Goal: Transaction & Acquisition: Subscribe to service/newsletter

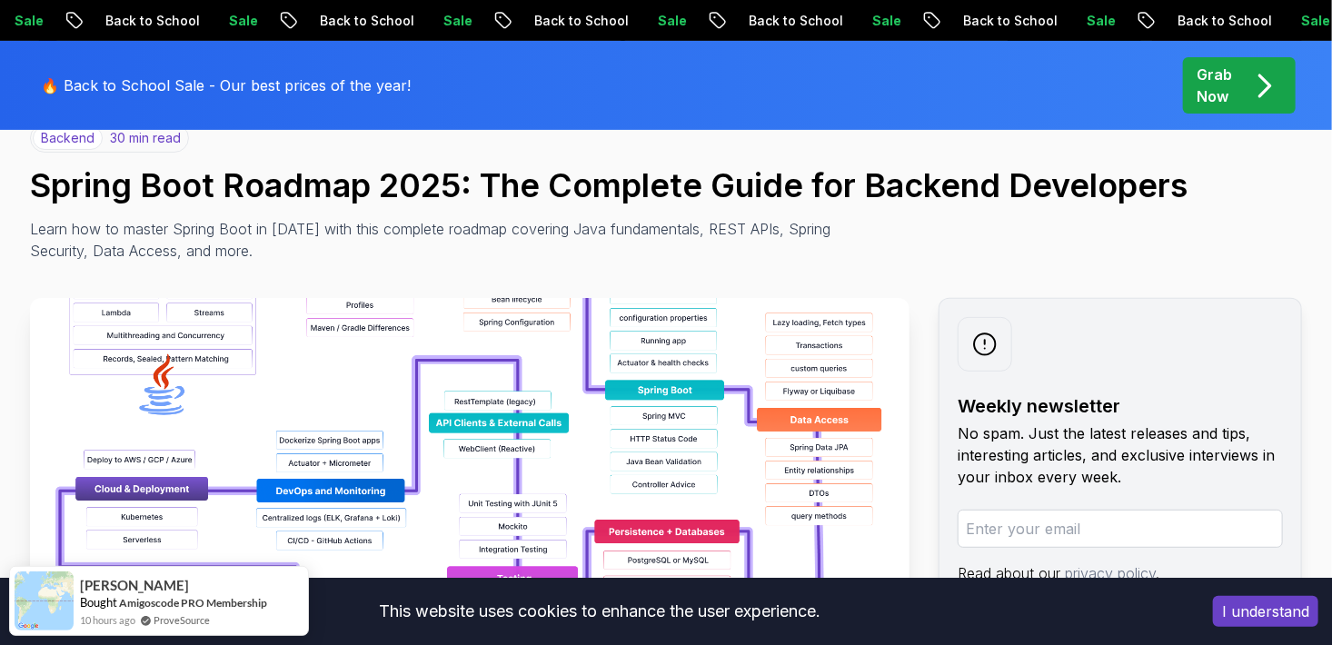
scroll to position [167, 0]
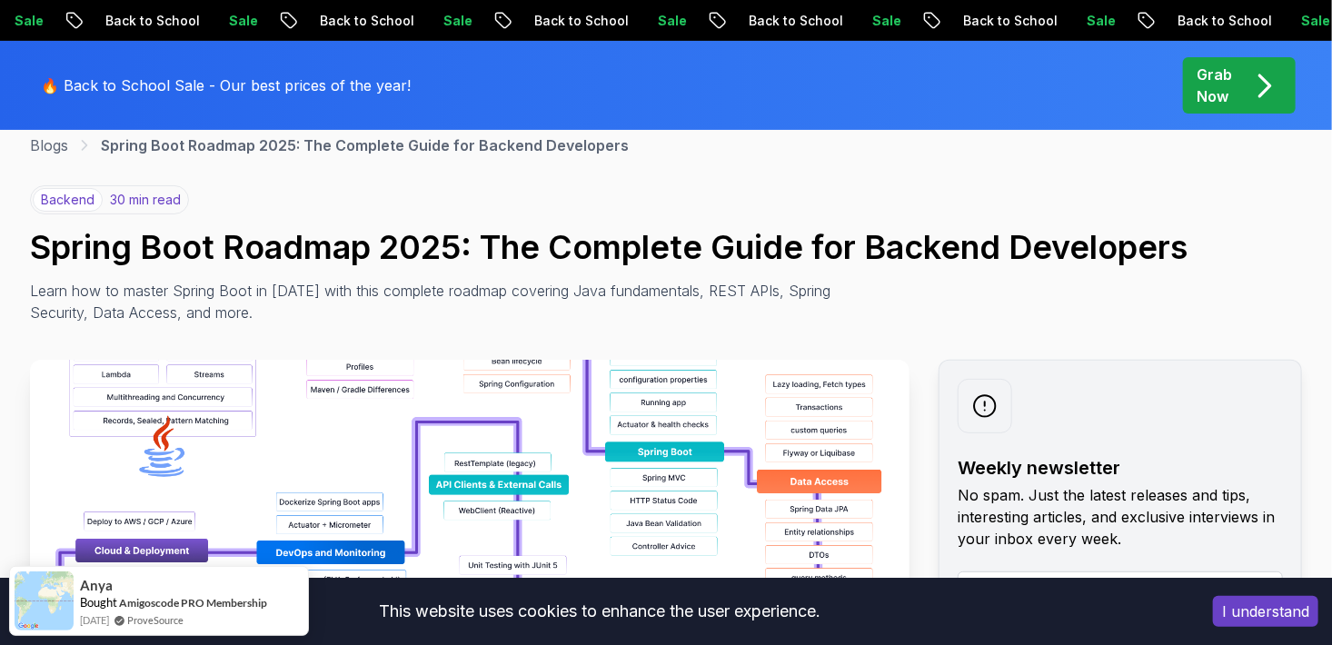
scroll to position [102, 0]
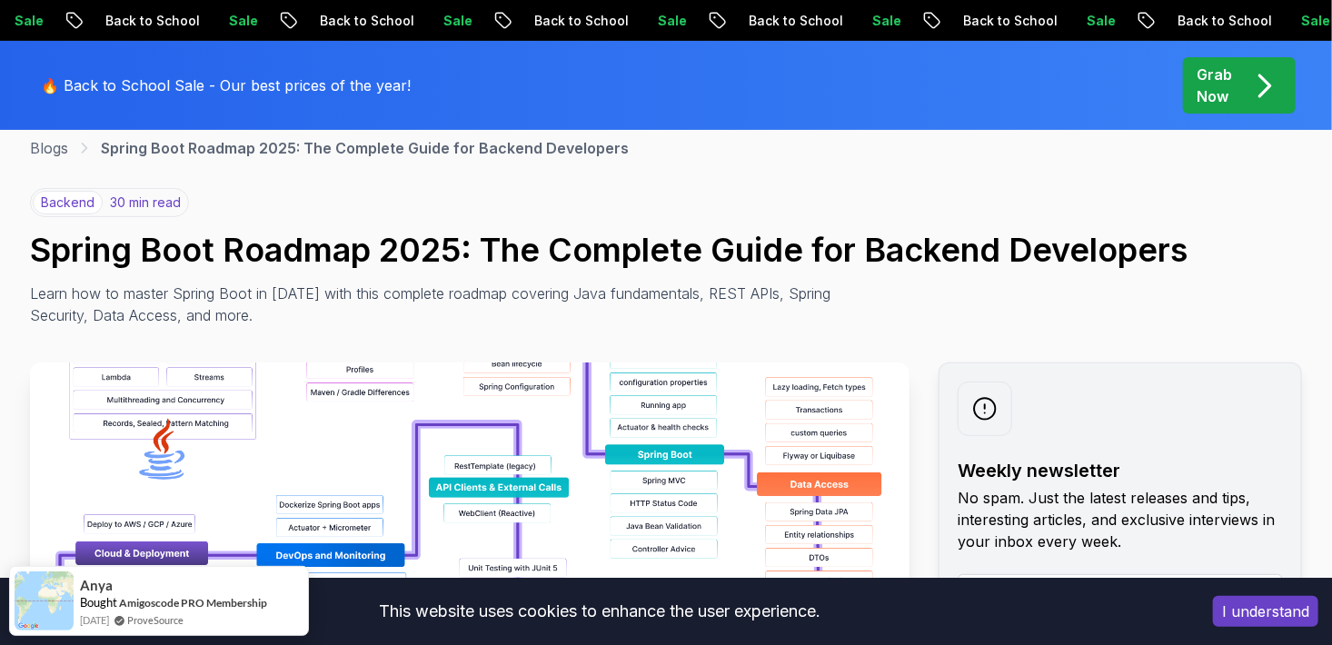
click at [329, 411] on img at bounding box center [470, 567] width 880 height 409
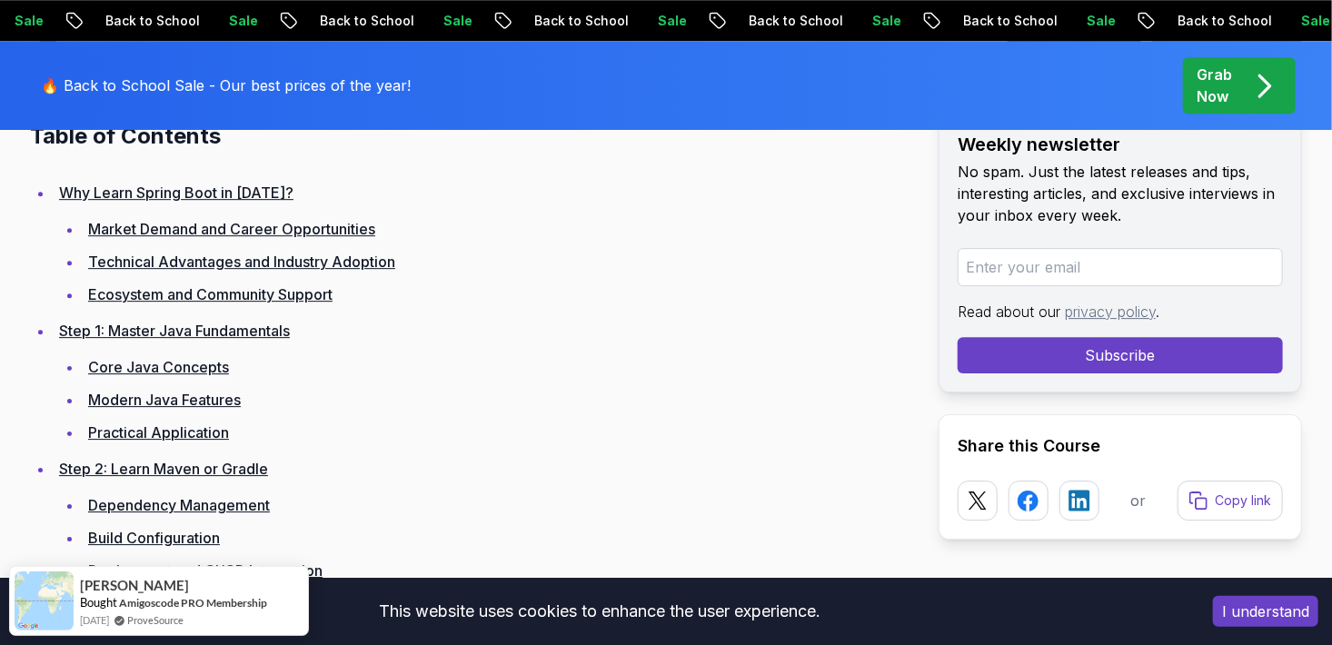
scroll to position [2546, 0]
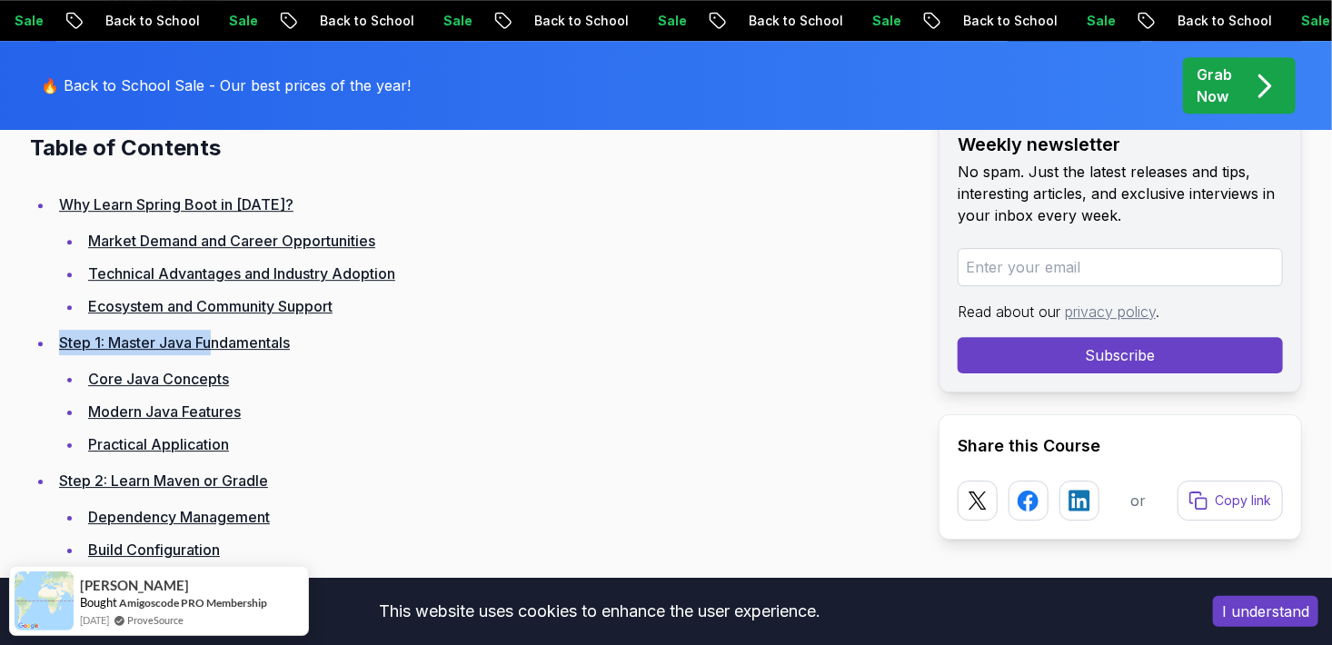
click at [214, 343] on li "Step 1: Master Java Fundamentals Core Java Concepts Modern Java Features Practi…" at bounding box center [482, 393] width 856 height 127
click at [214, 343] on link "Step 1: Master Java Fundamentals" at bounding box center [174, 342] width 231 height 18
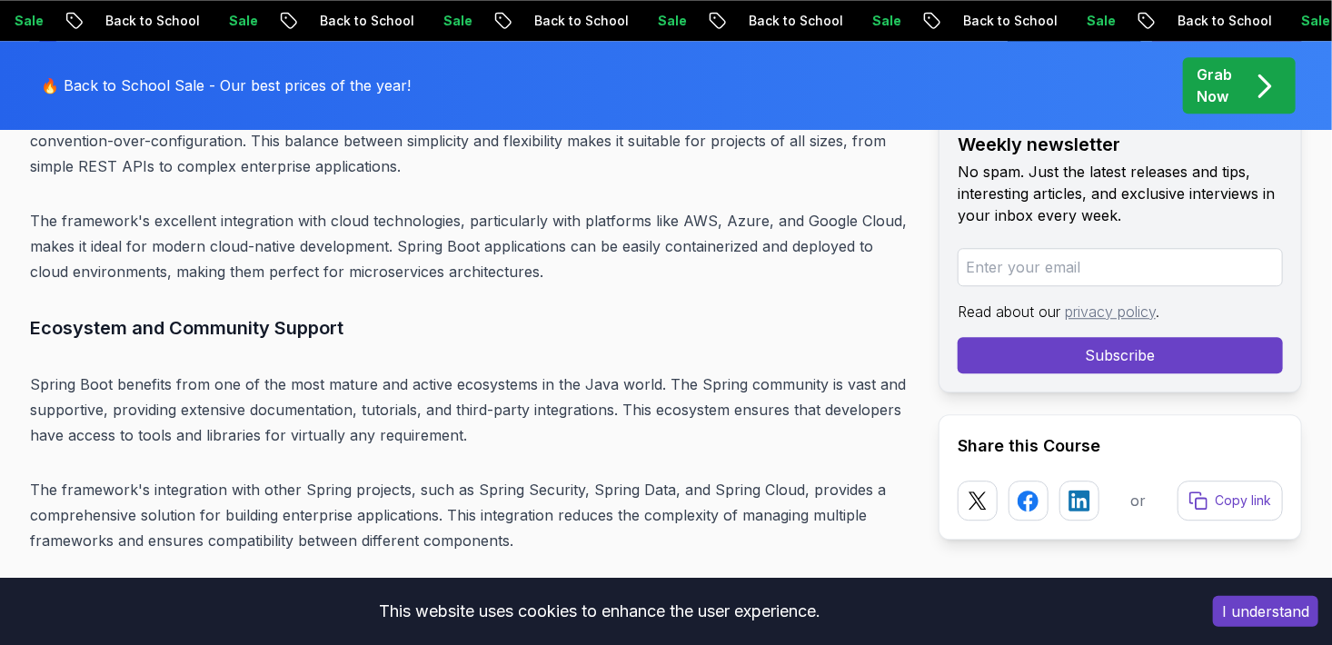
scroll to position [6255, 0]
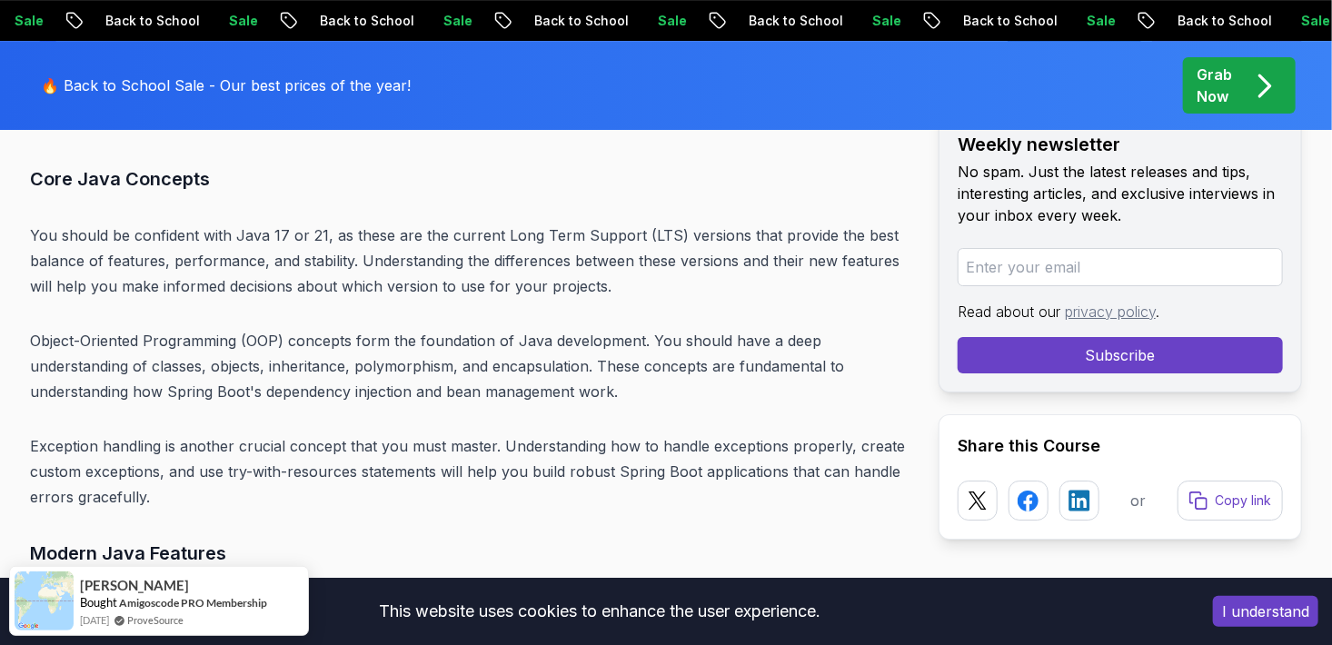
click at [1240, 610] on button "I understand" at bounding box center [1265, 611] width 105 height 31
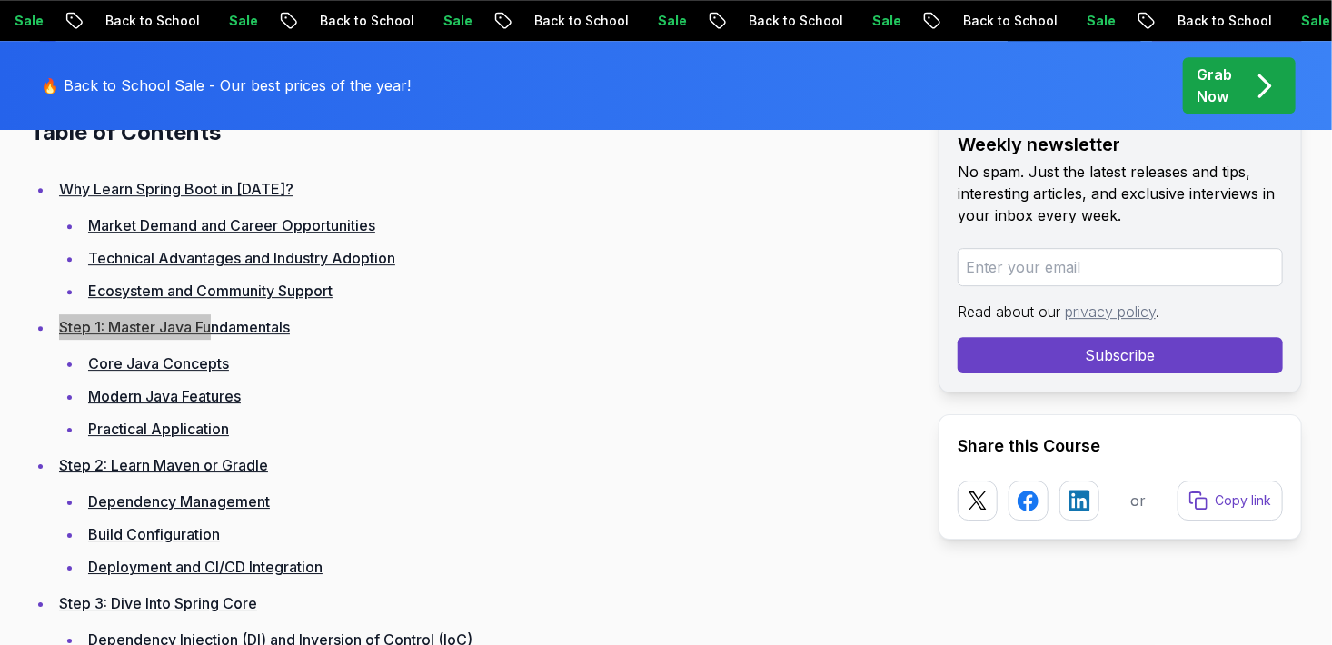
scroll to position [2517, 0]
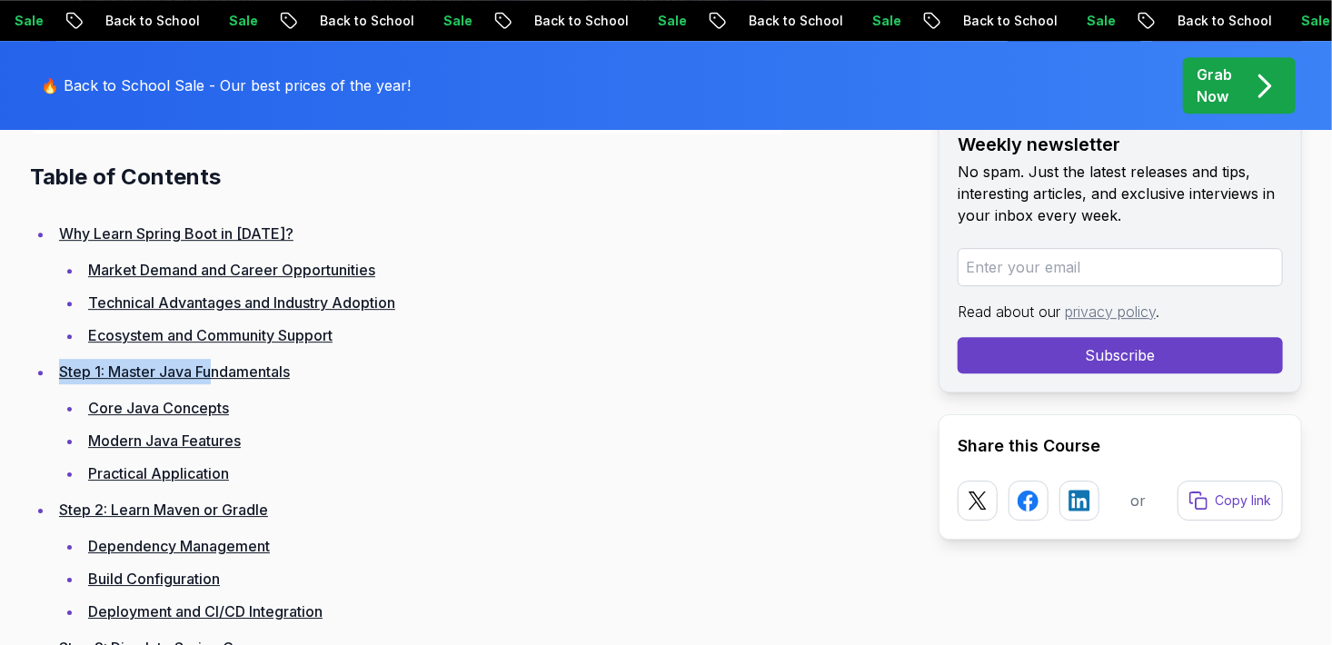
click at [248, 371] on link "Step 1: Master Java Fundamentals" at bounding box center [174, 372] width 231 height 18
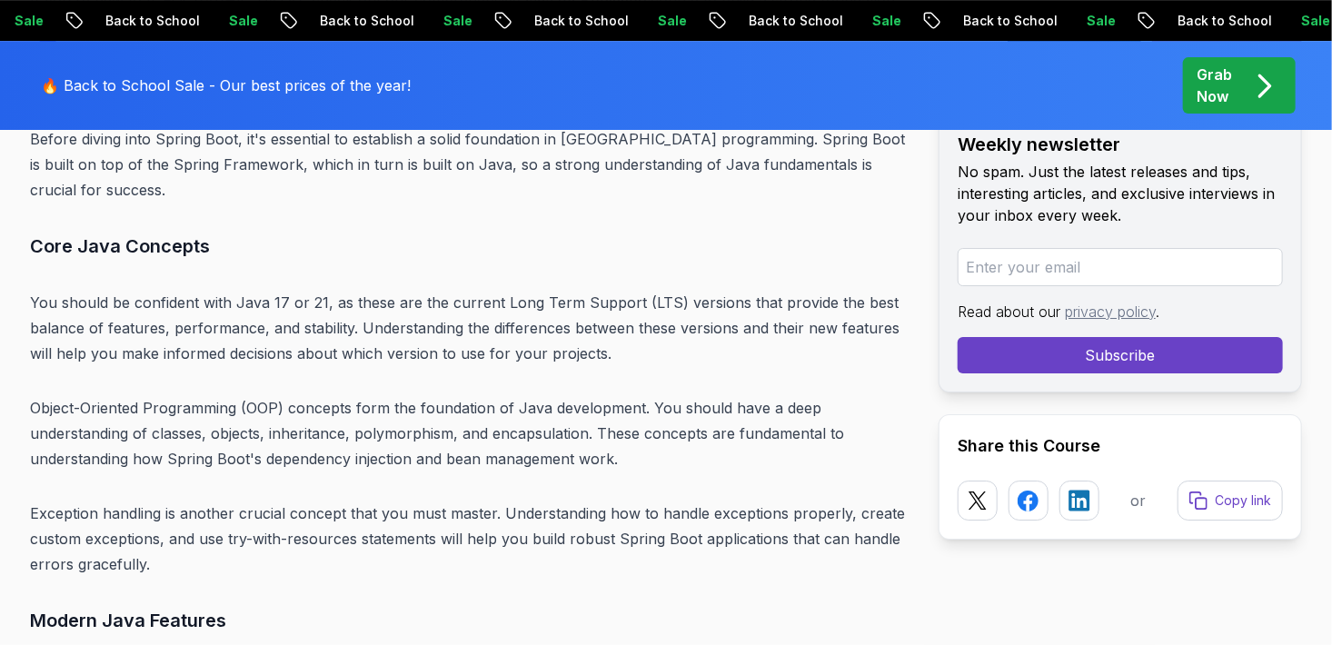
scroll to position [6255, 0]
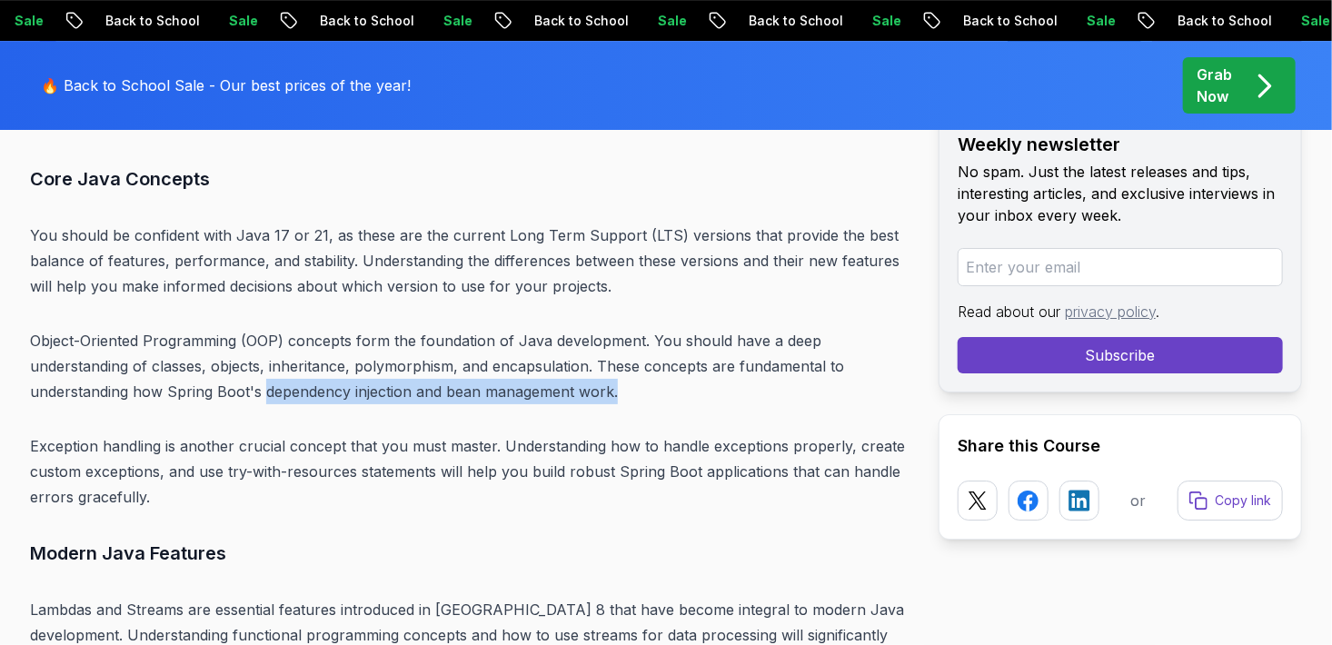
drag, startPoint x: 265, startPoint y: 367, endPoint x: 614, endPoint y: 363, distance: 348.9
click at [614, 363] on p "Object-Oriented Programming (OOP) concepts form the foundation of Java developm…" at bounding box center [470, 366] width 880 height 76
click at [514, 461] on p "Exception handling is another crucial concept that you must master. Understandi…" at bounding box center [470, 471] width 880 height 76
click at [591, 446] on p "Exception handling is another crucial concept that you must master. Understandi…" at bounding box center [470, 471] width 880 height 76
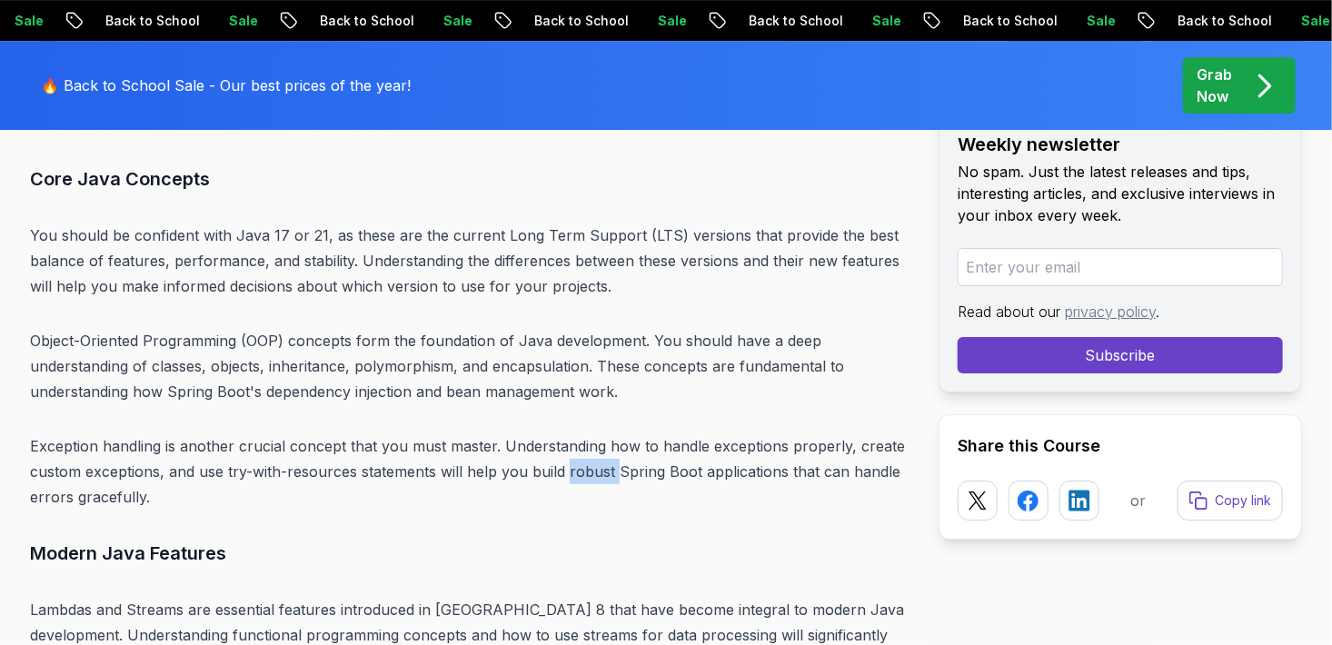
click at [591, 446] on p "Exception handling is another crucial concept that you must master. Understandi…" at bounding box center [470, 471] width 880 height 76
click at [710, 456] on p "Exception handling is another crucial concept that you must master. Understandi…" at bounding box center [470, 471] width 880 height 76
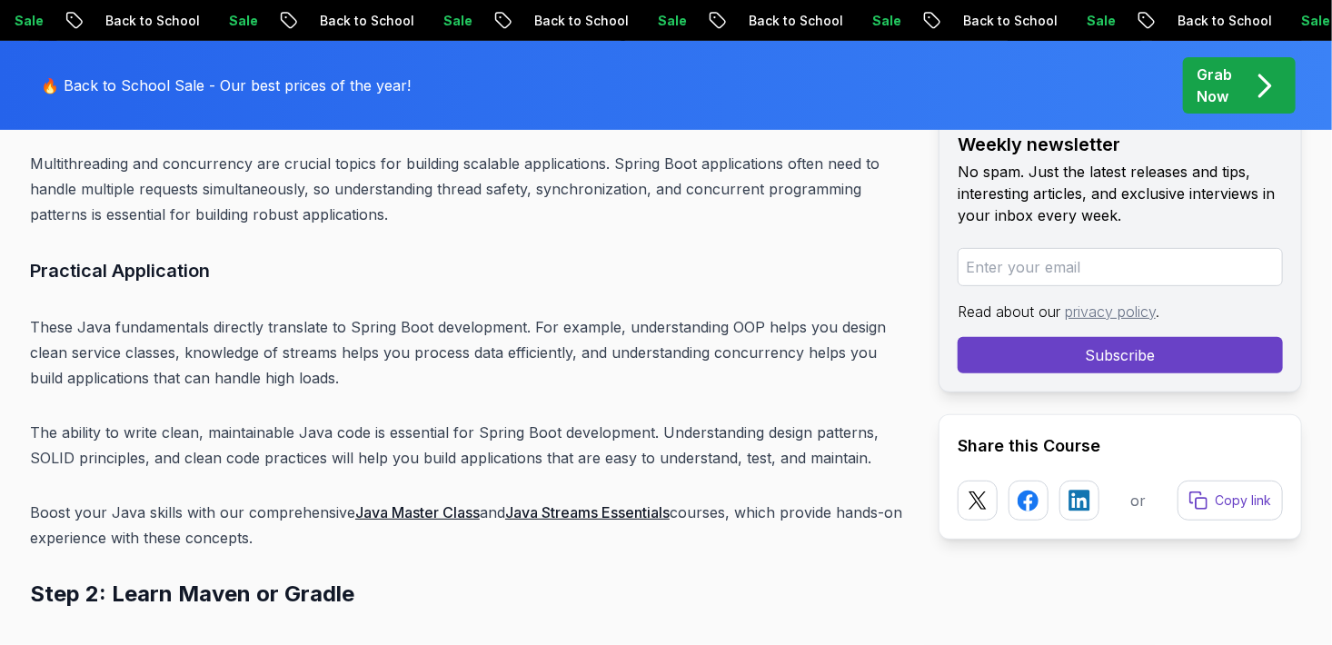
scroll to position [6926, 0]
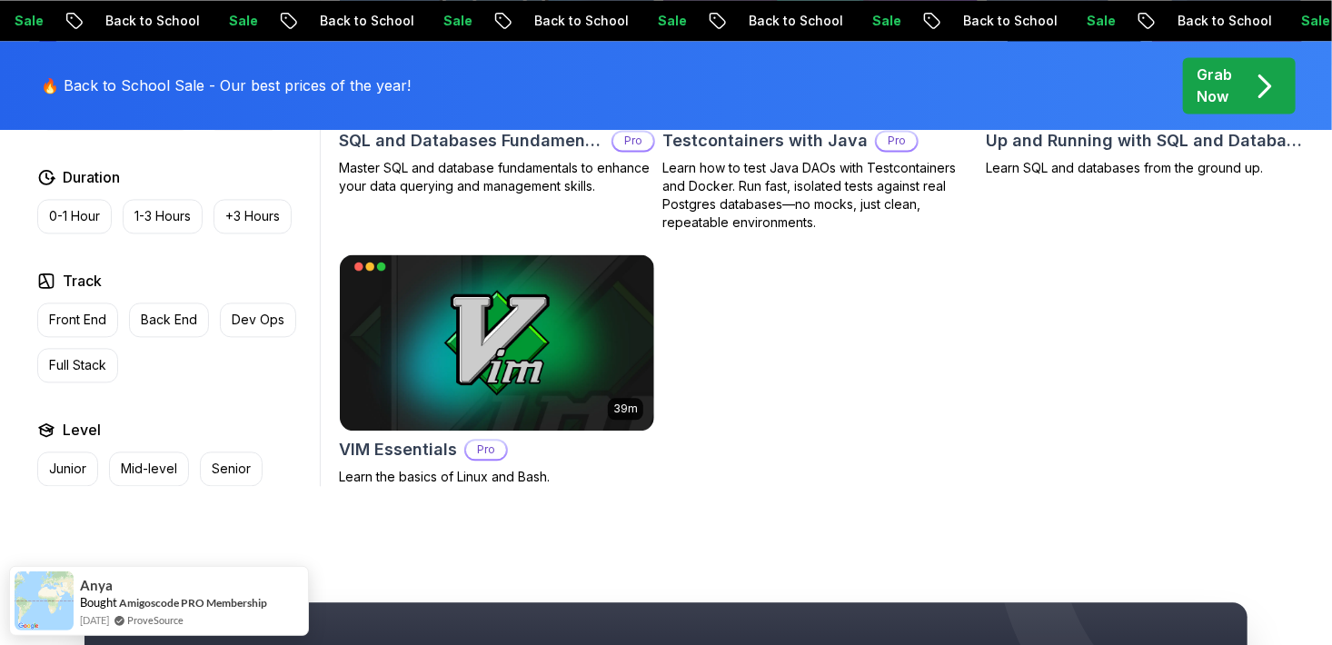
scroll to position [5115, 0]
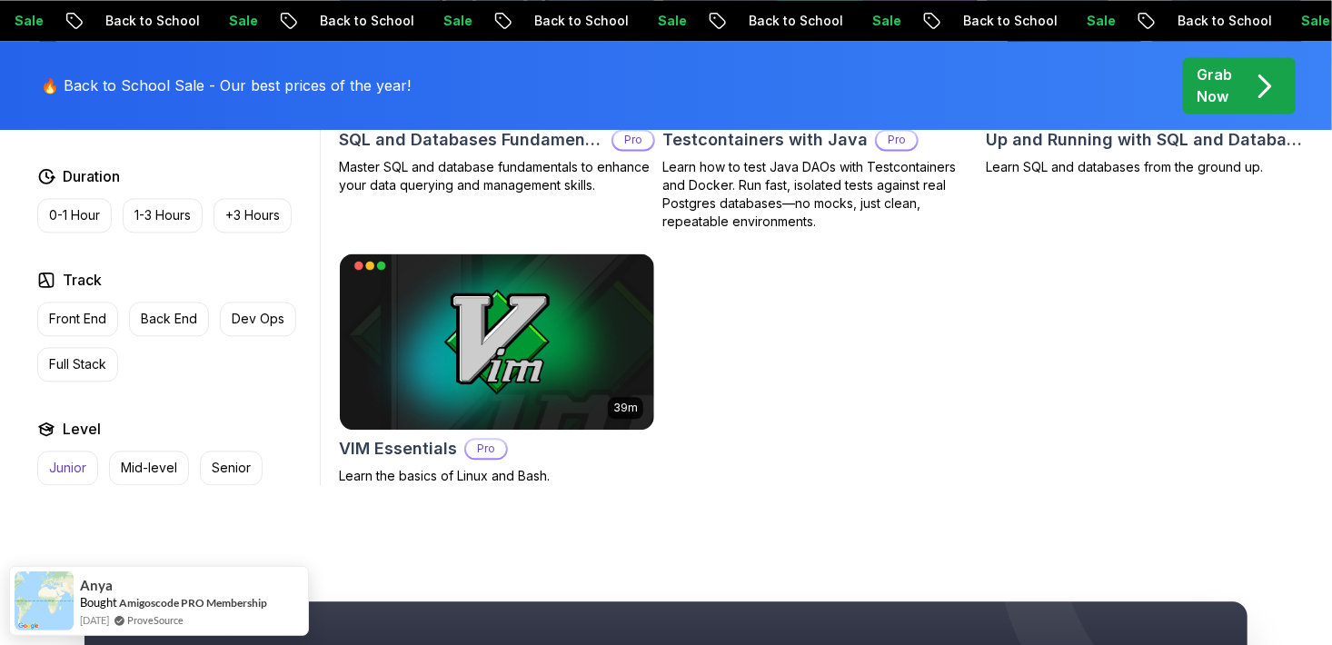
click at [62, 462] on button "Junior" at bounding box center [67, 468] width 61 height 35
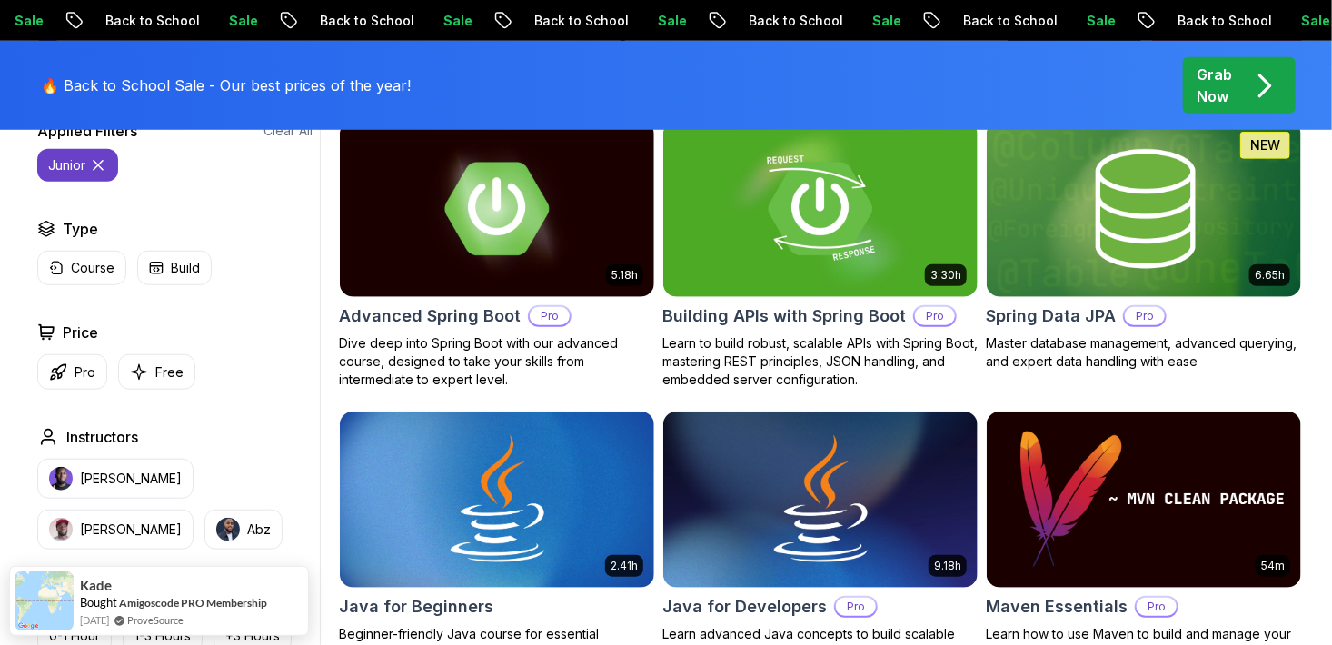
scroll to position [582, 0]
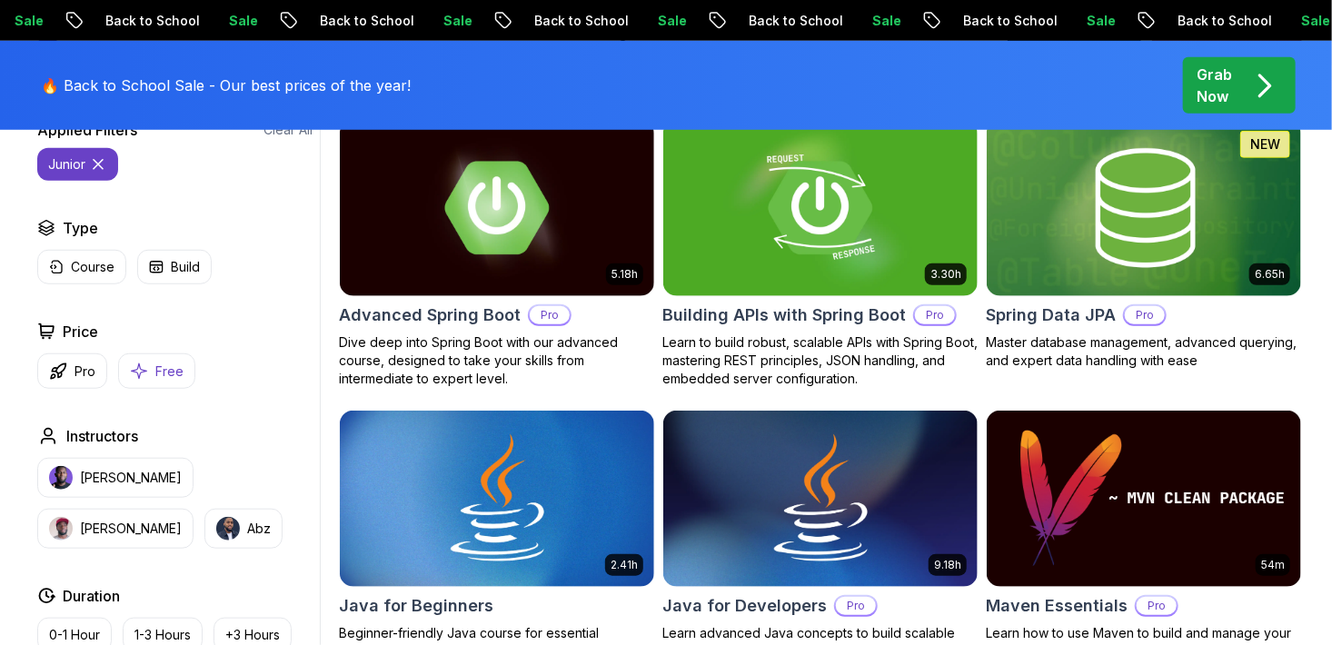
click at [145, 369] on icon "button" at bounding box center [139, 371] width 18 height 19
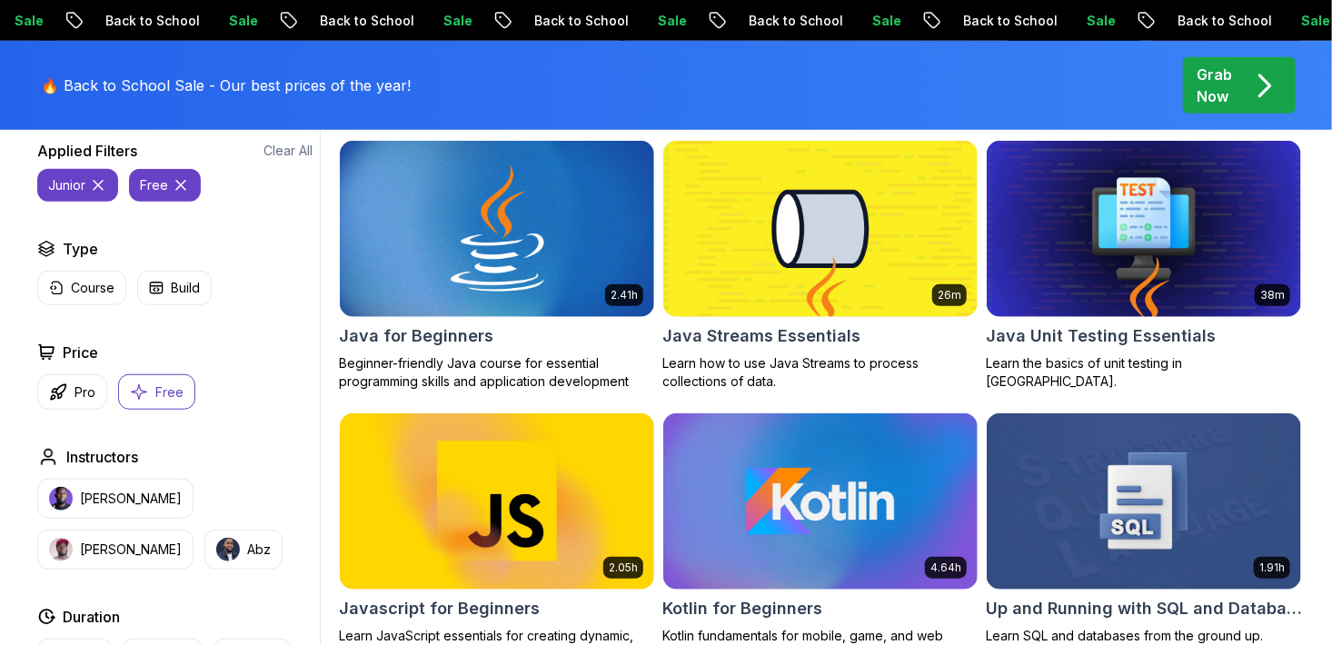
scroll to position [563, 0]
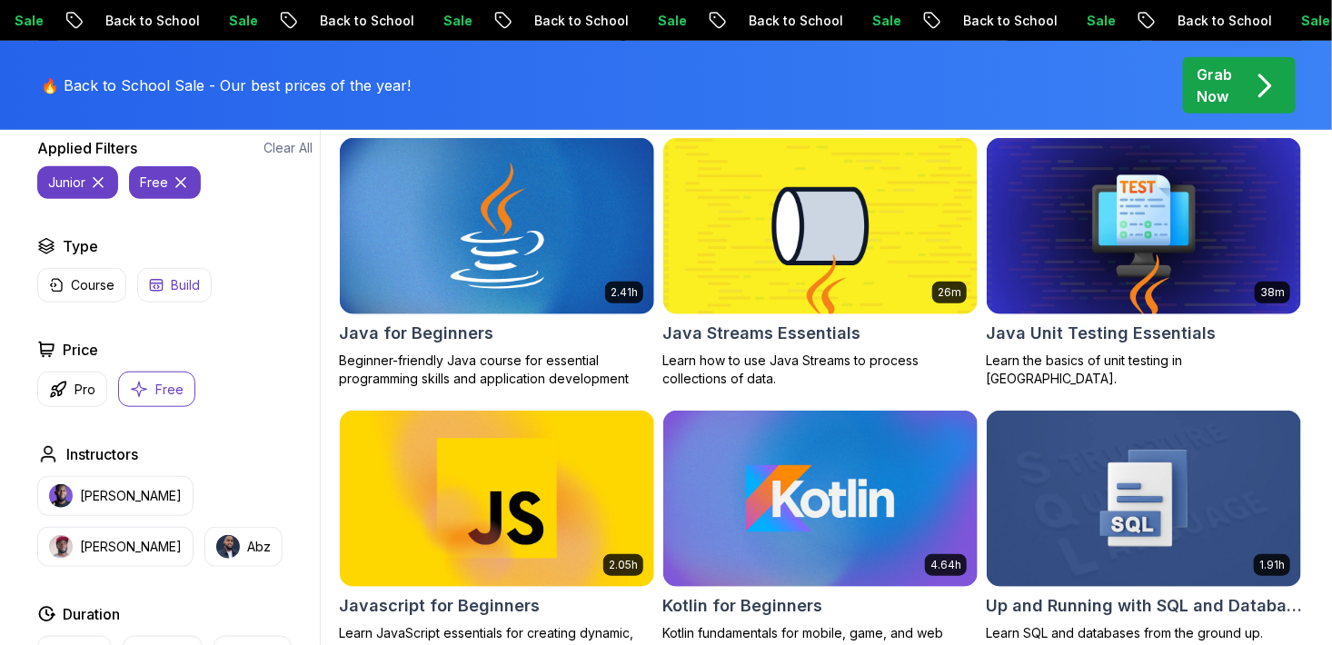
click at [164, 285] on button "Build" at bounding box center [174, 285] width 75 height 35
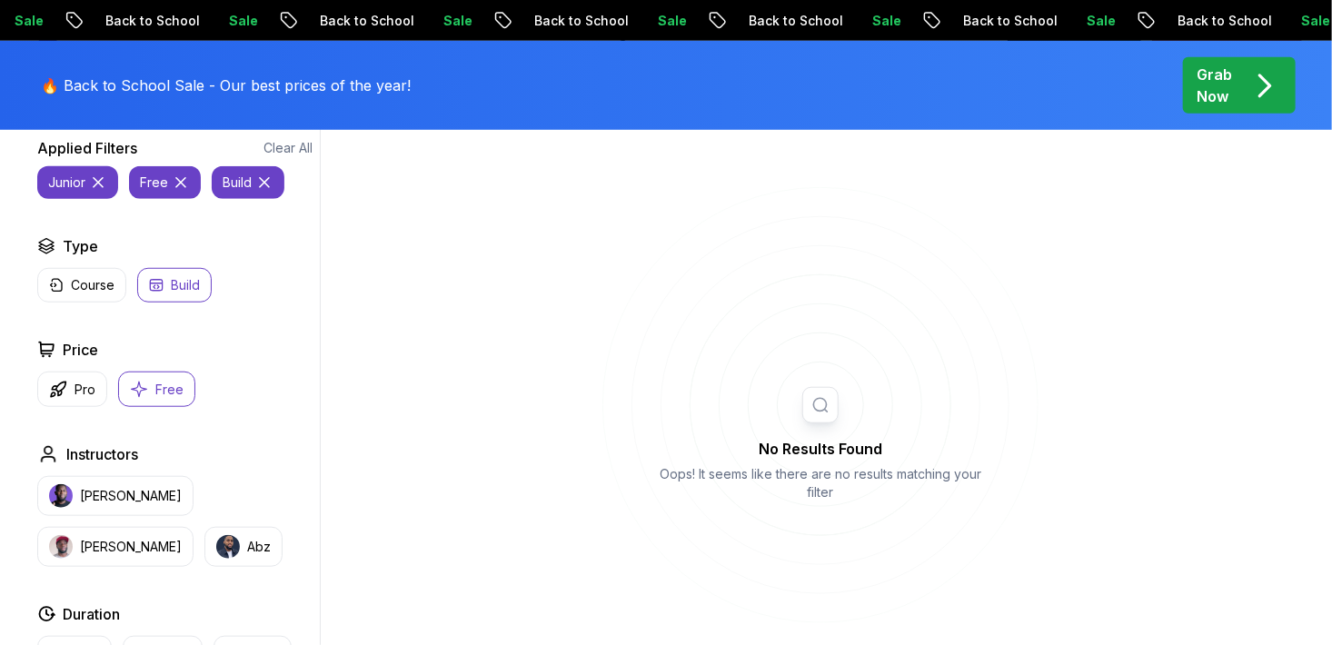
click at [157, 284] on icon "button" at bounding box center [156, 285] width 15 height 15
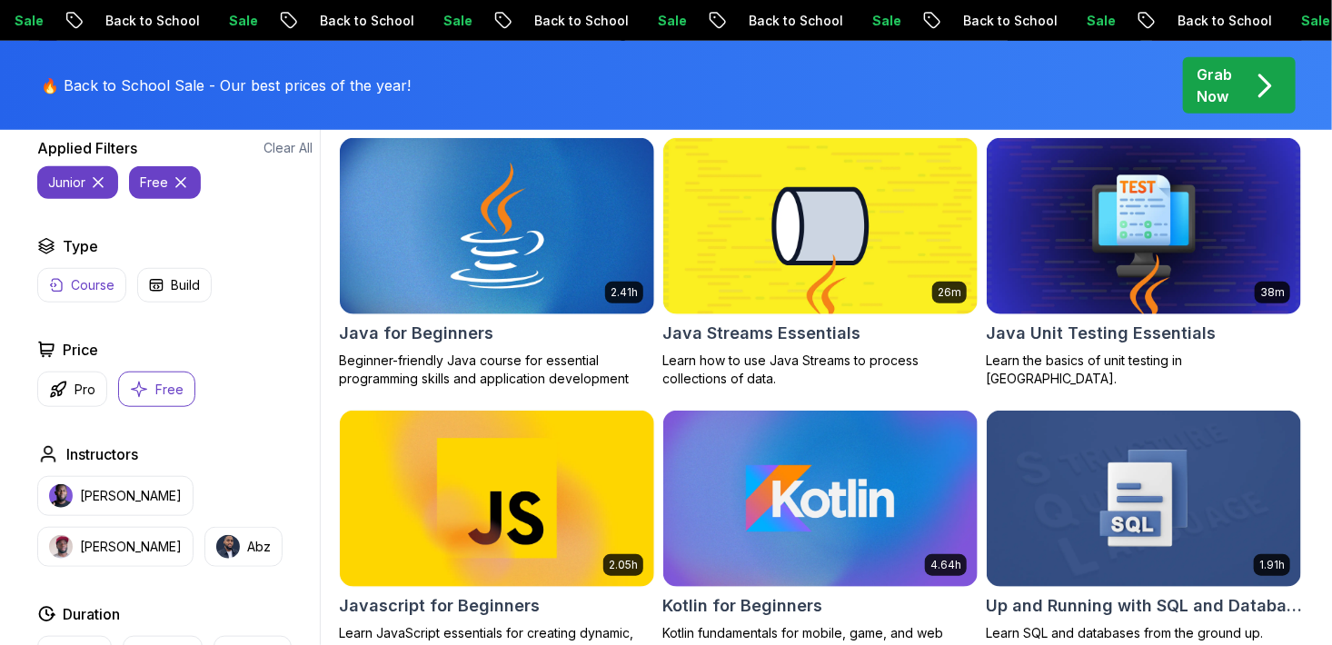
click at [81, 288] on p "Course" at bounding box center [93, 285] width 44 height 18
click at [108, 295] on button "Course" at bounding box center [81, 285] width 89 height 35
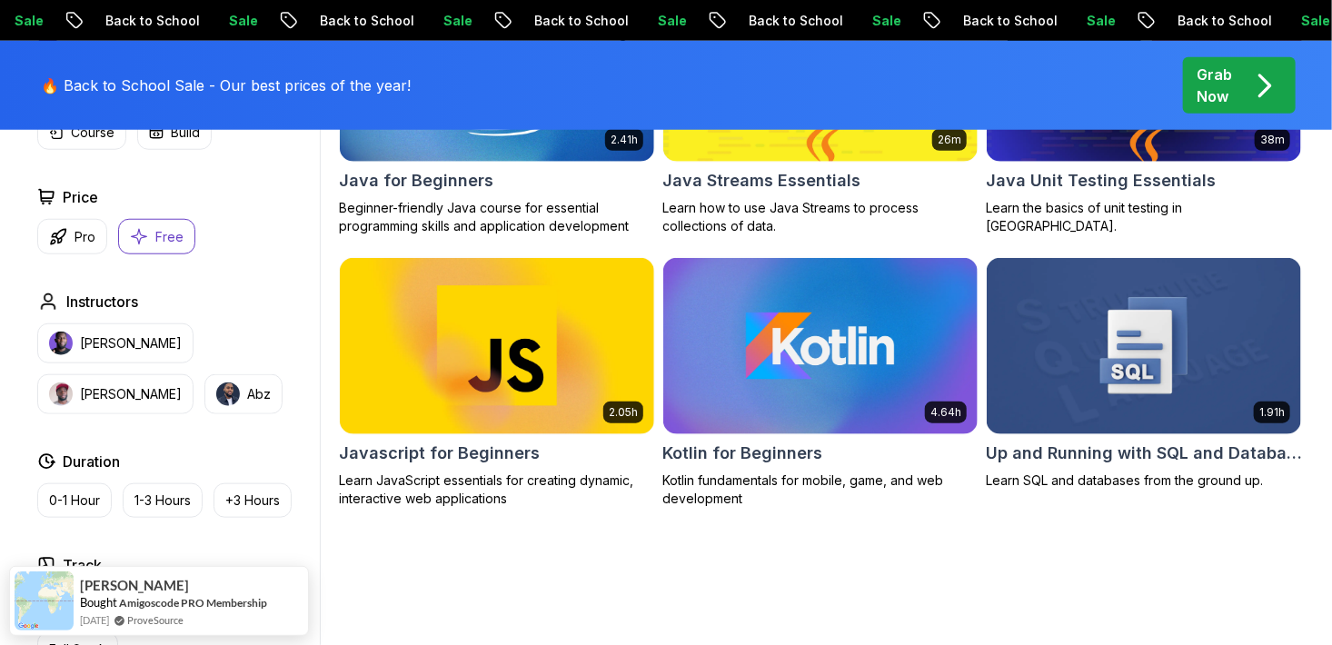
scroll to position [723, 0]
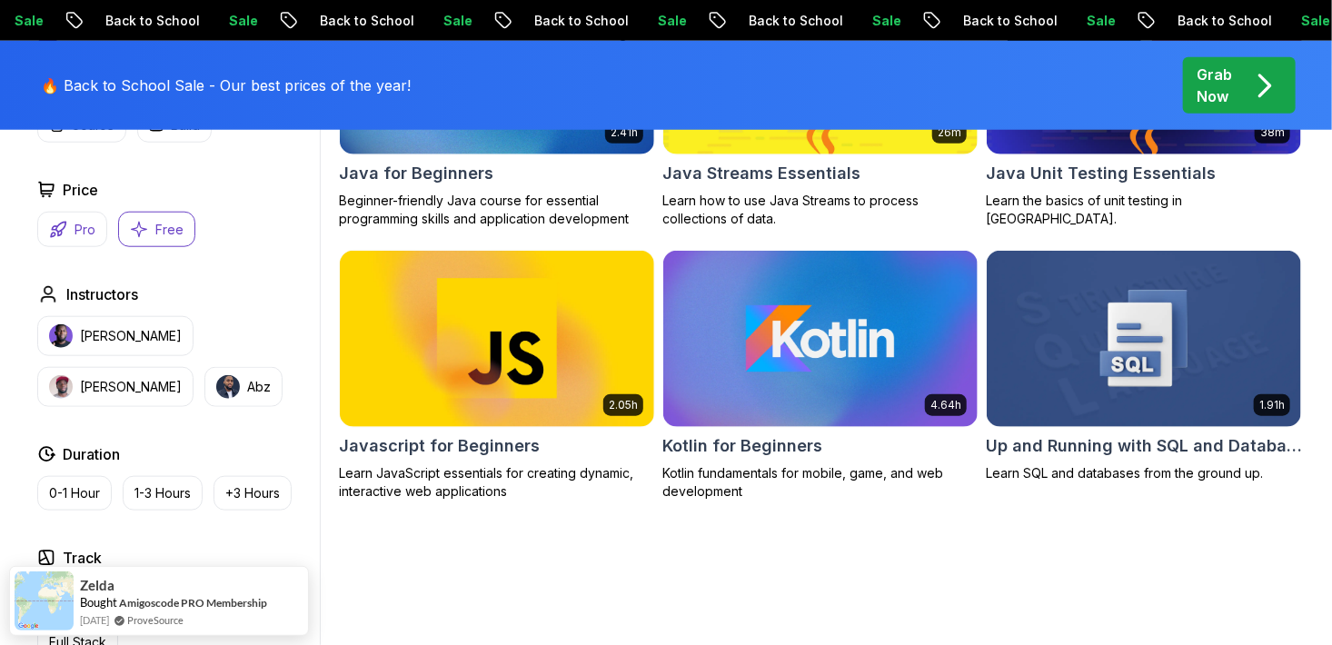
click at [86, 237] on p "Pro" at bounding box center [85, 230] width 21 height 18
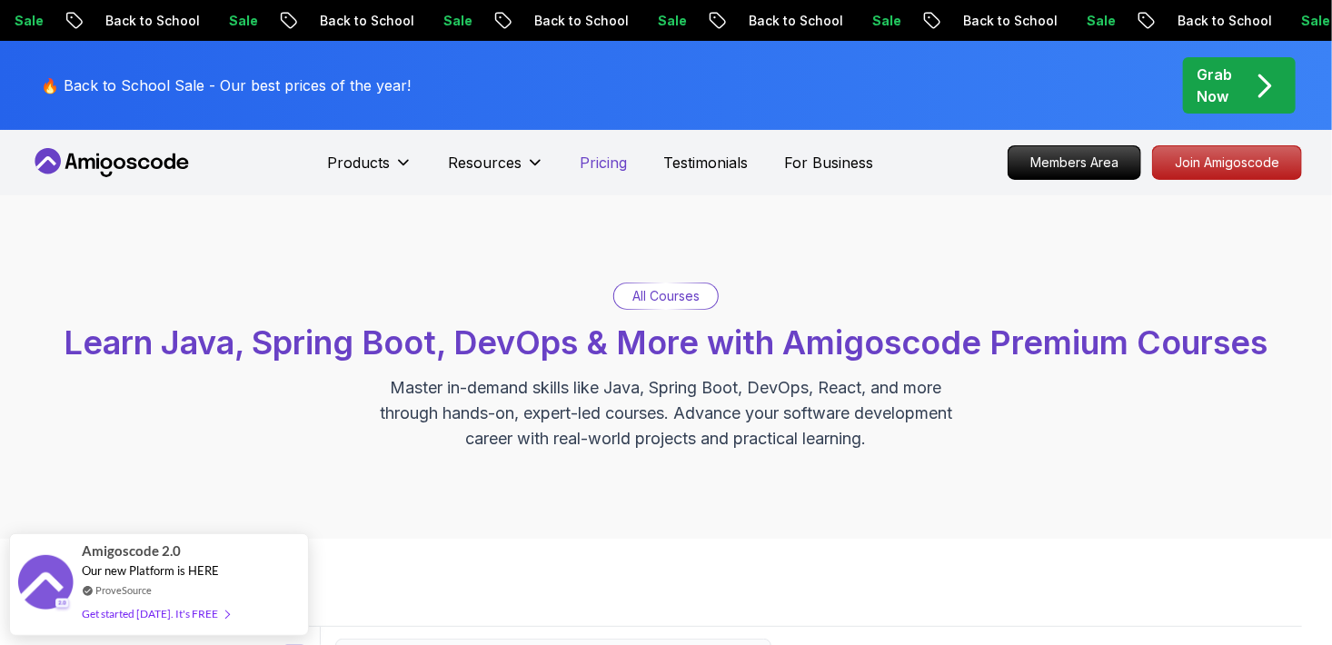
click at [609, 159] on p "Pricing" at bounding box center [604, 163] width 47 height 22
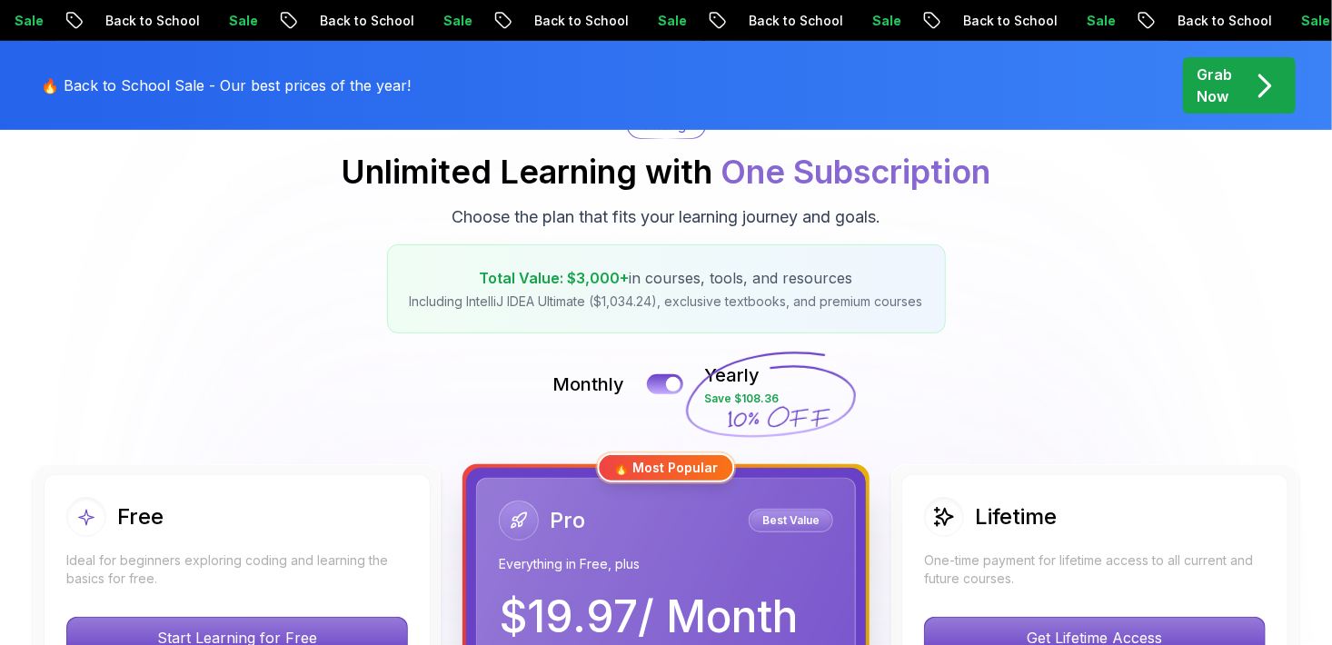
scroll to position [202, 0]
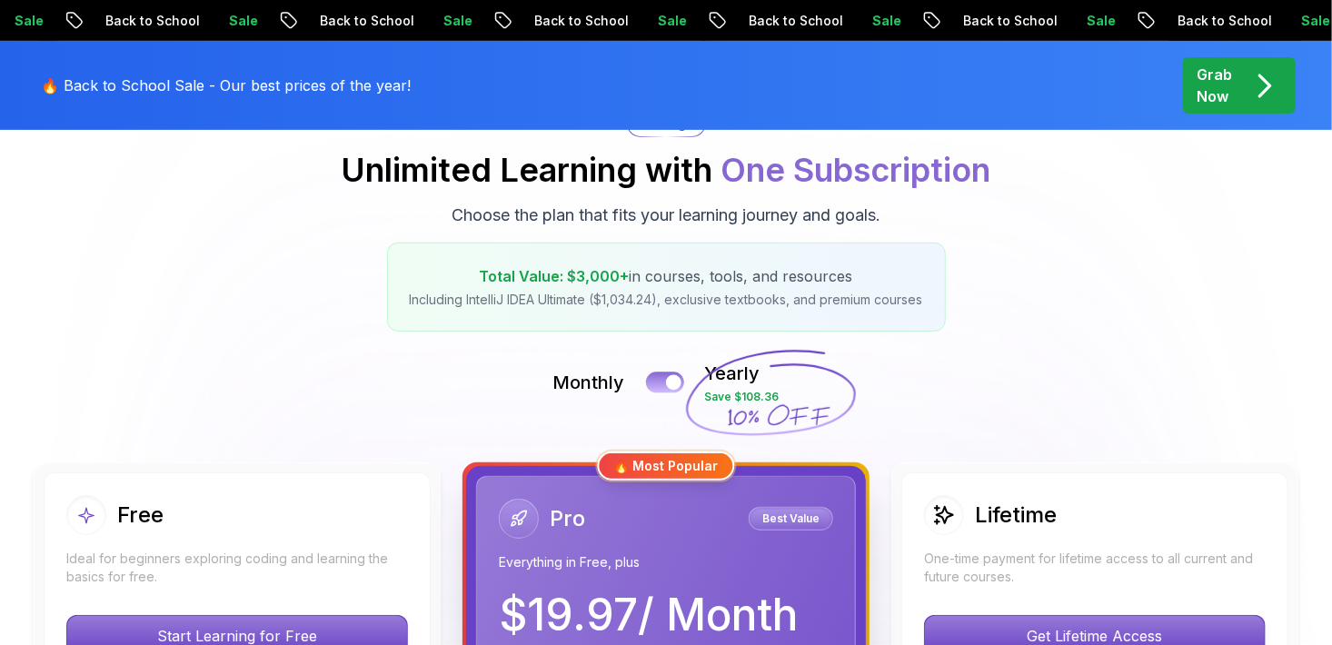
click at [669, 392] on button at bounding box center [665, 382] width 38 height 21
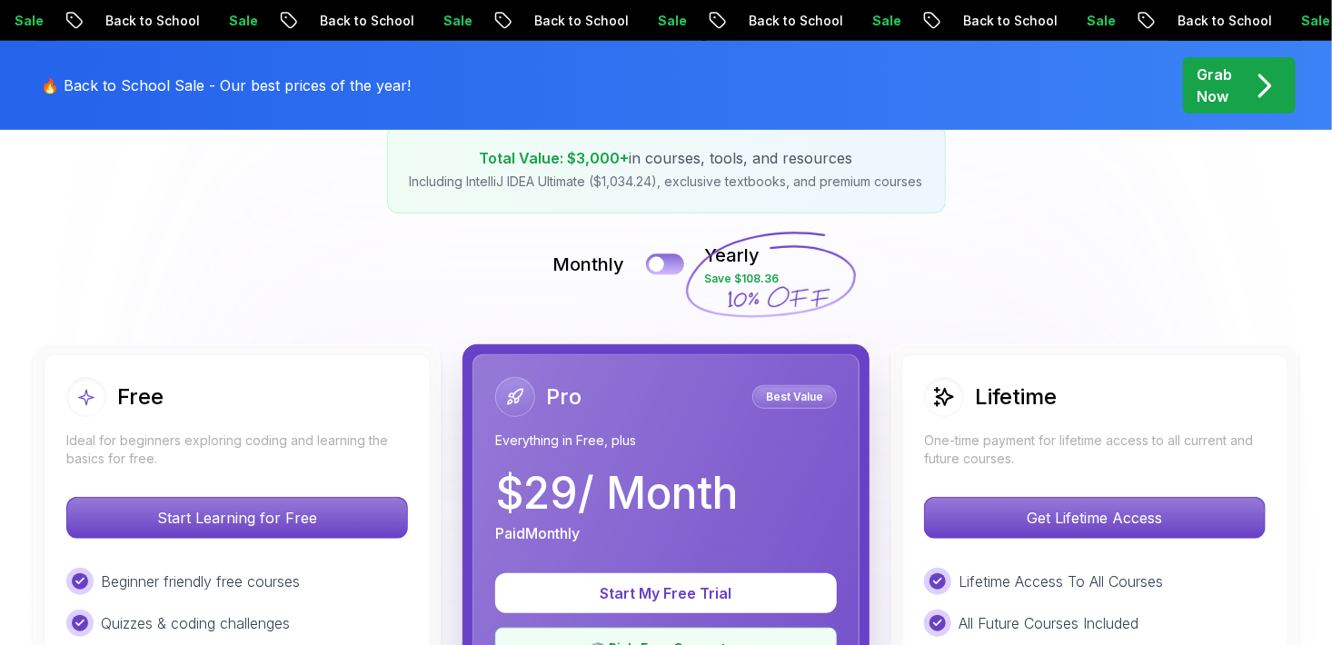
scroll to position [323, 0]
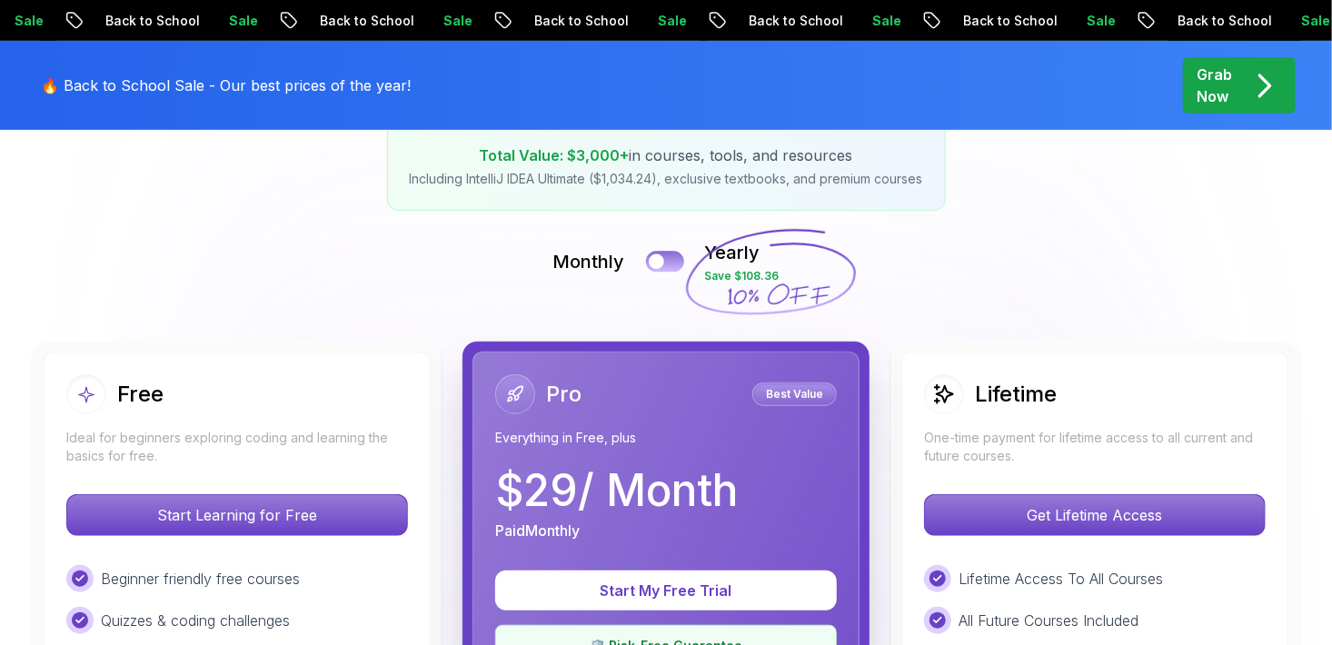
click at [671, 268] on button at bounding box center [665, 261] width 38 height 21
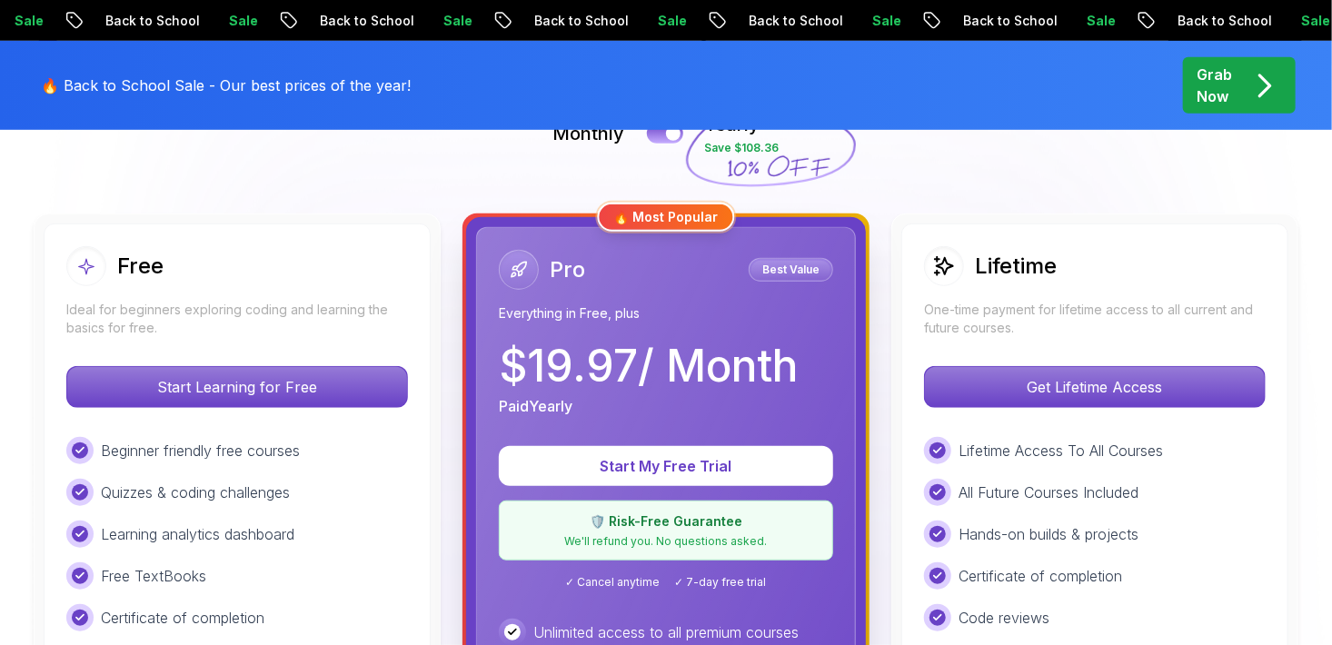
scroll to position [449, 0]
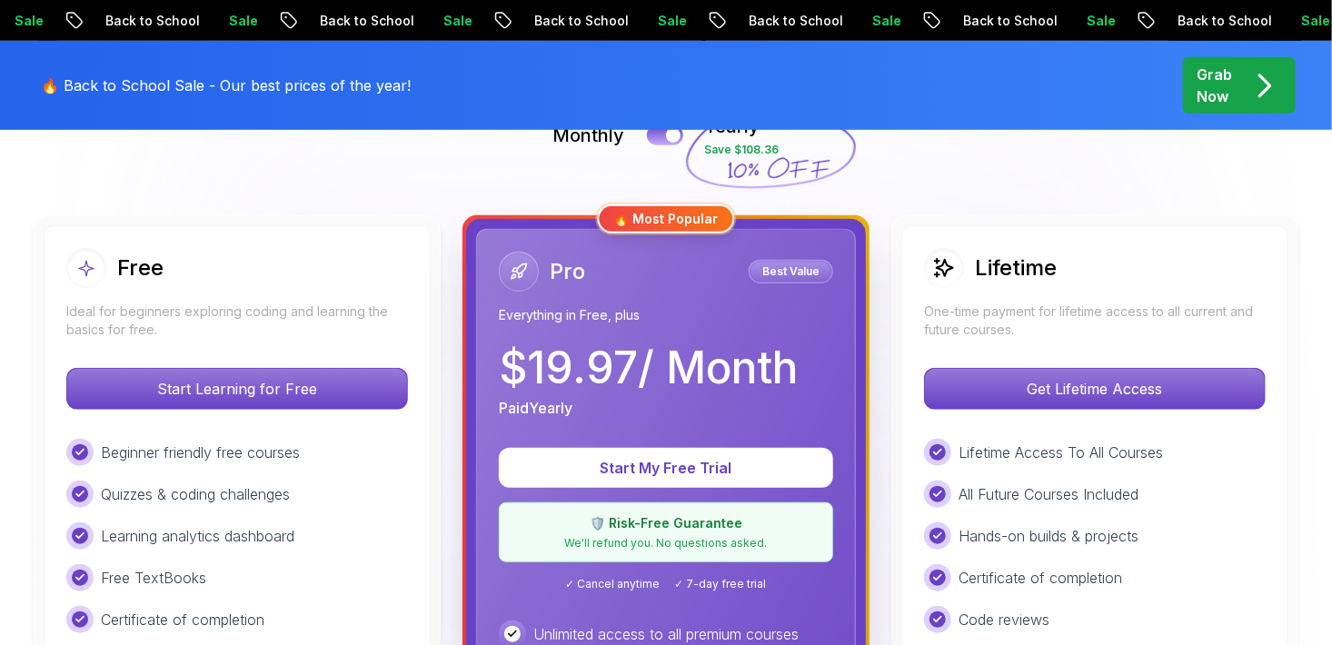
click at [663, 216] on div "🔥 Most Popular" at bounding box center [666, 218] width 137 height 29
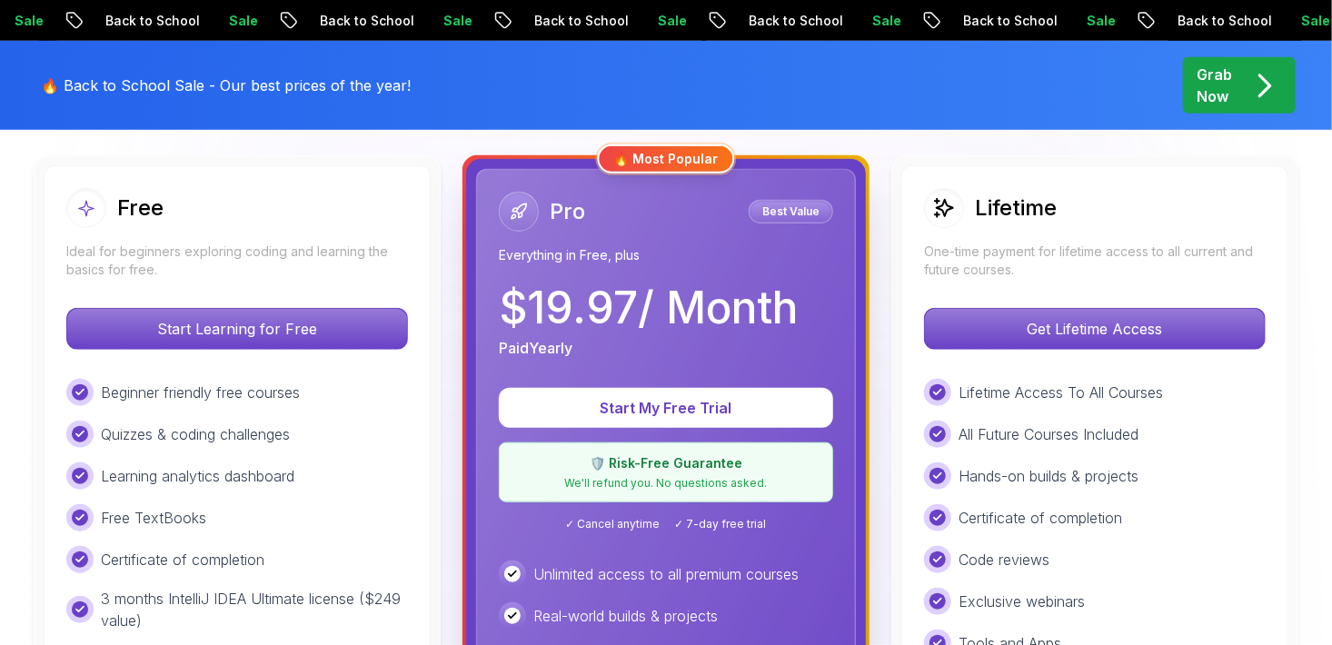
scroll to position [503, 0]
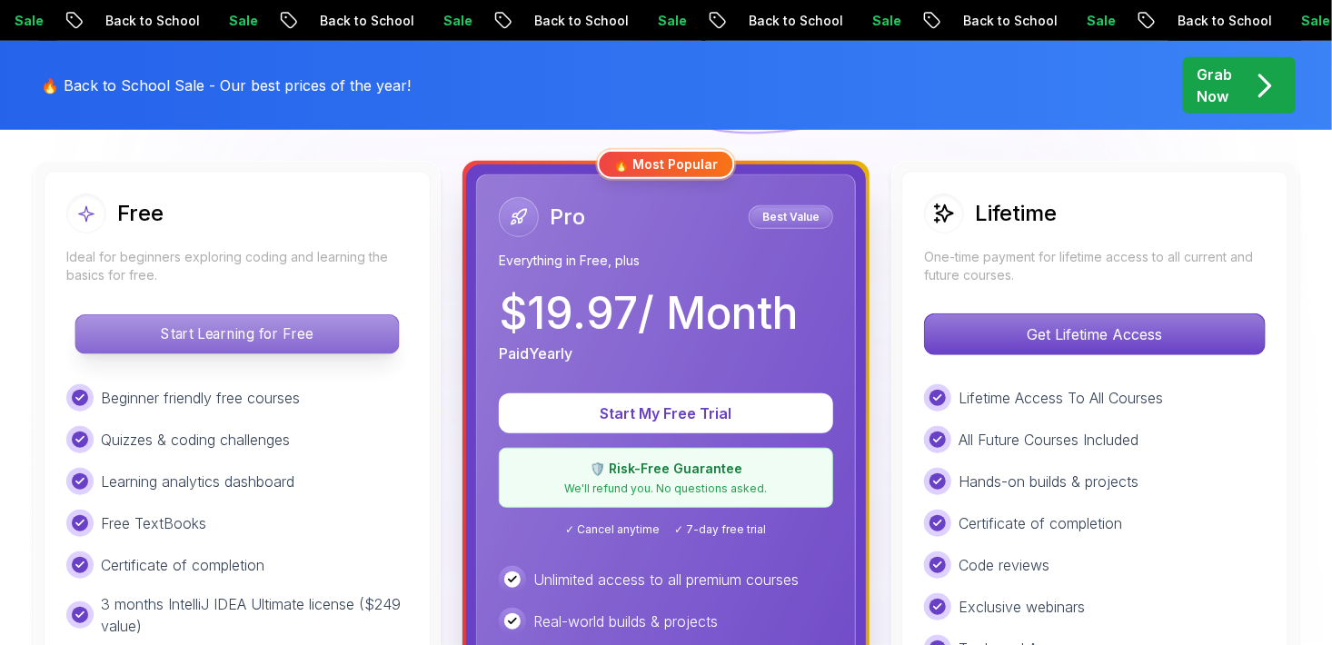
click at [212, 330] on p "Start Learning for Free" at bounding box center [236, 334] width 323 height 38
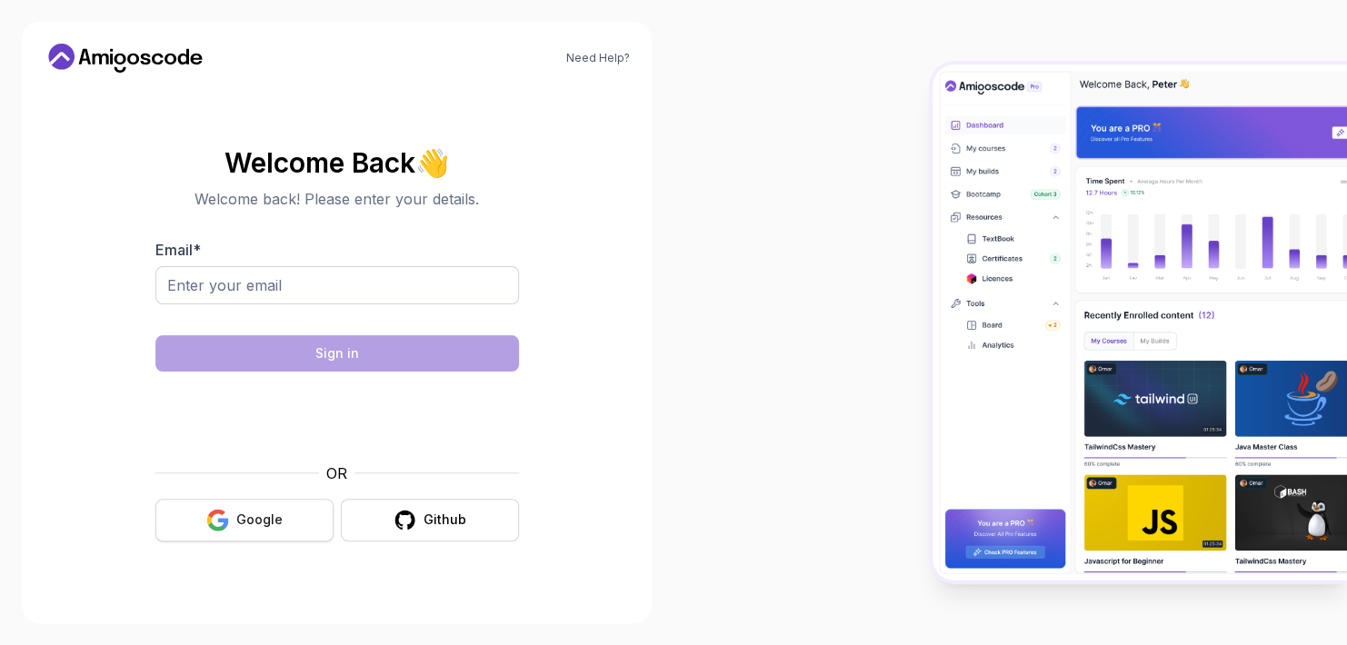
click at [256, 518] on div "Google" at bounding box center [259, 520] width 46 height 18
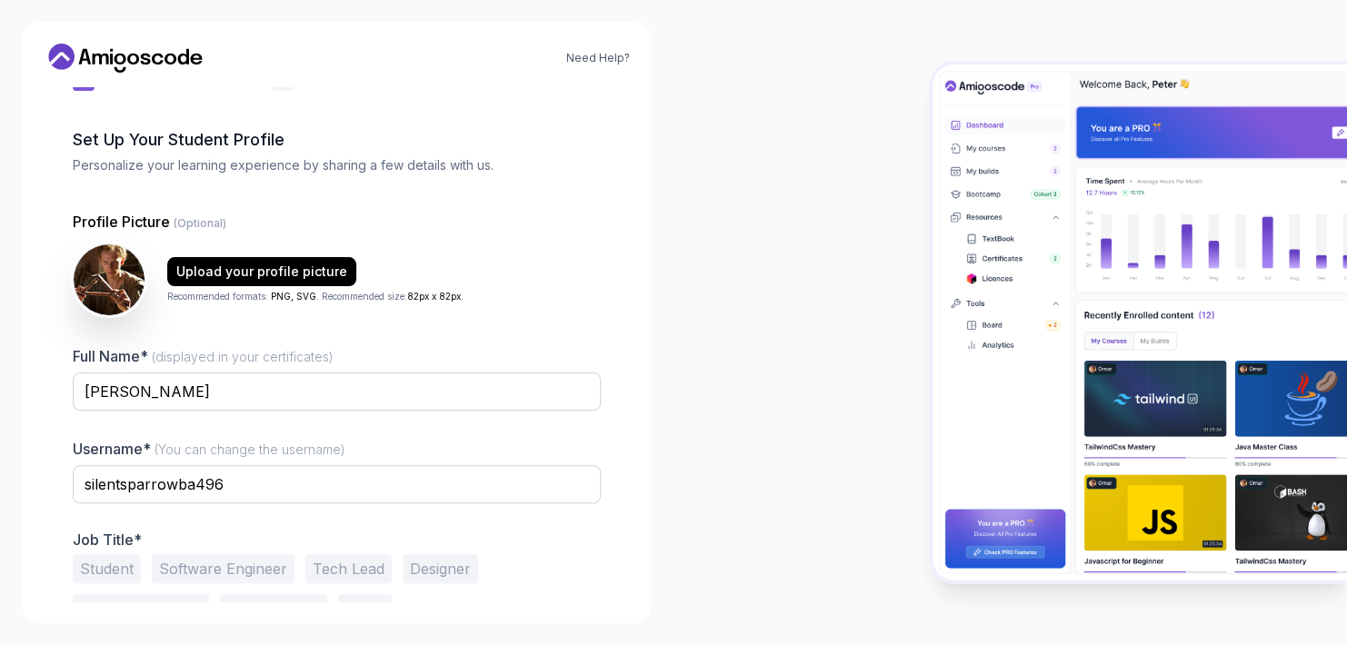
scroll to position [57, 0]
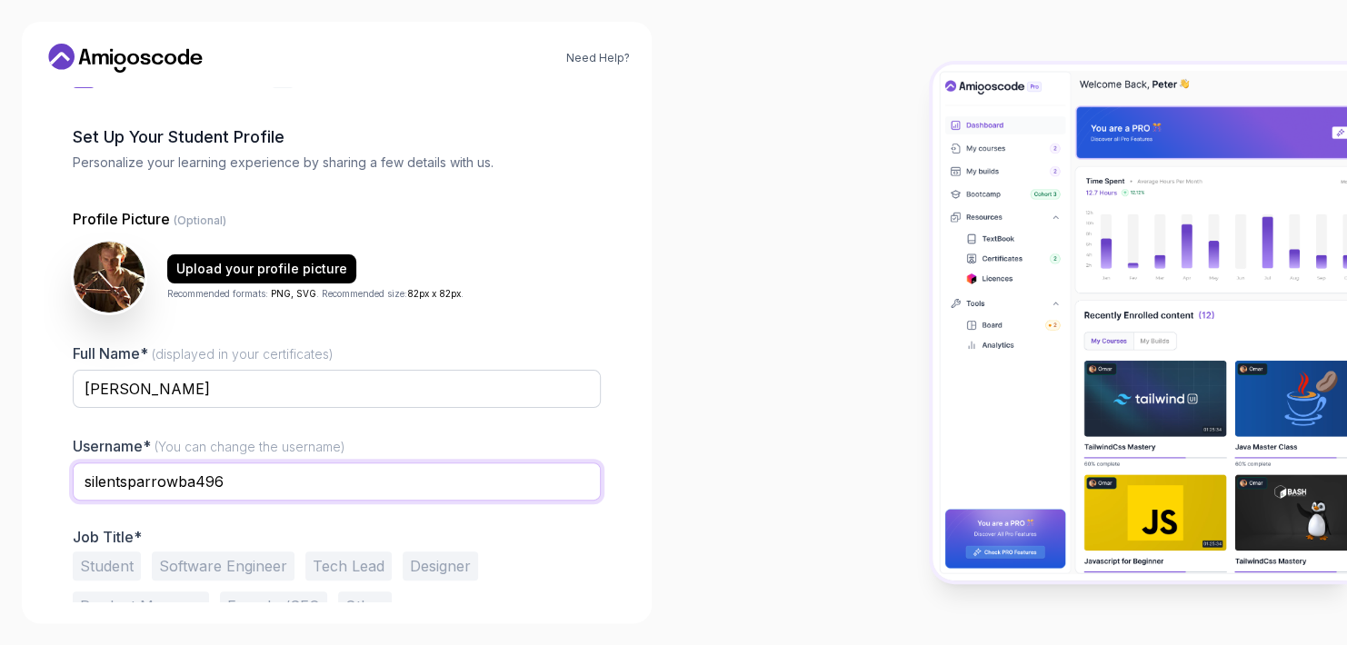
click at [240, 483] on input "silentsparrowba496" at bounding box center [337, 481] width 528 height 38
type input "nimblelancer"
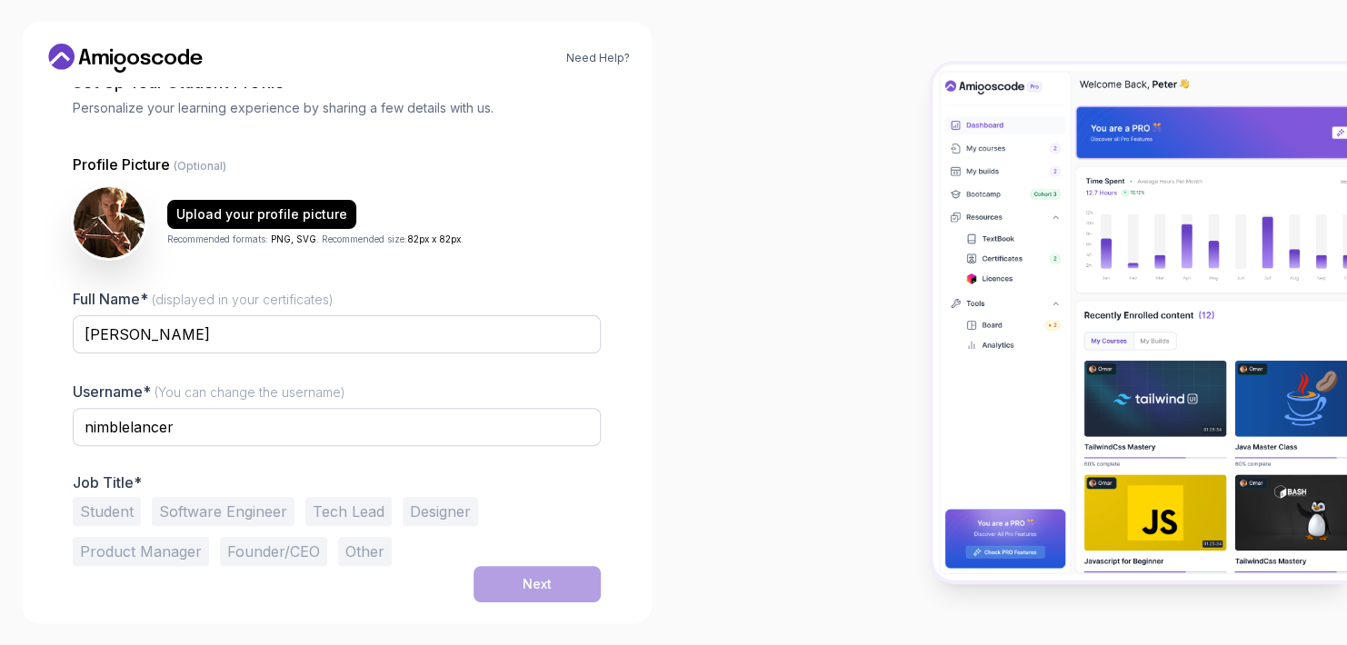
click at [226, 516] on button "Software Engineer" at bounding box center [223, 511] width 143 height 29
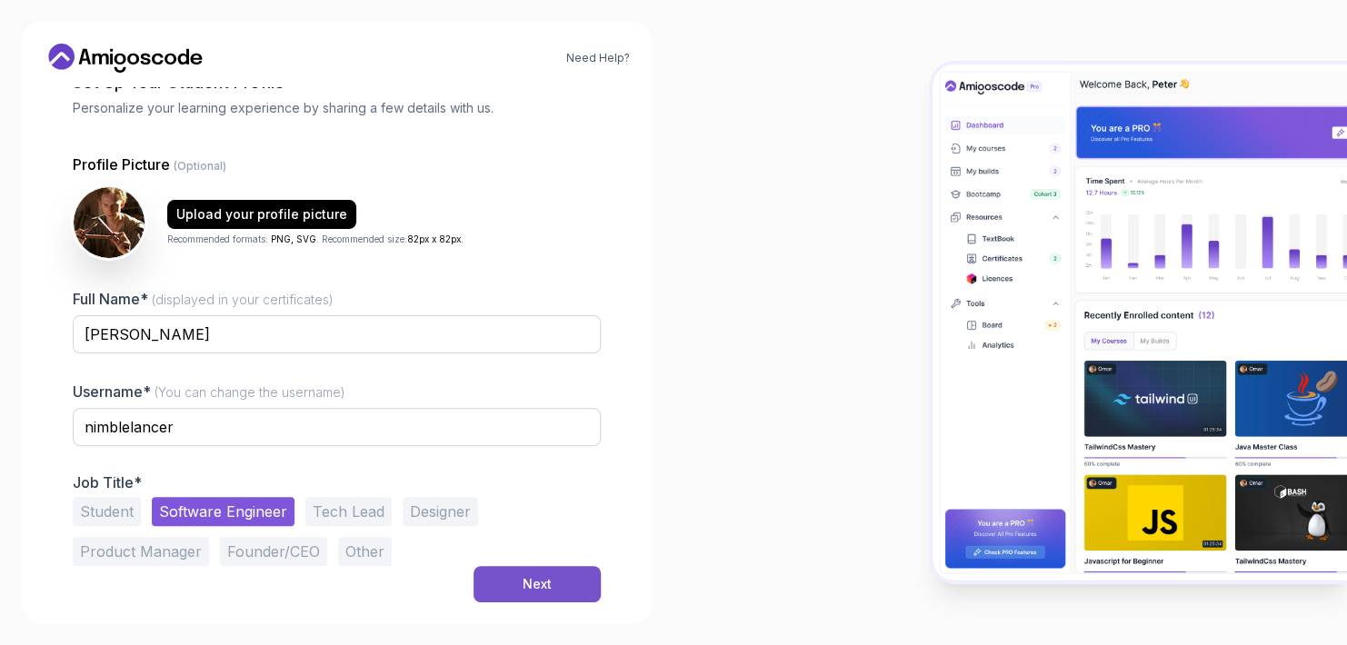
click at [535, 572] on button "Next" at bounding box center [536, 584] width 127 height 36
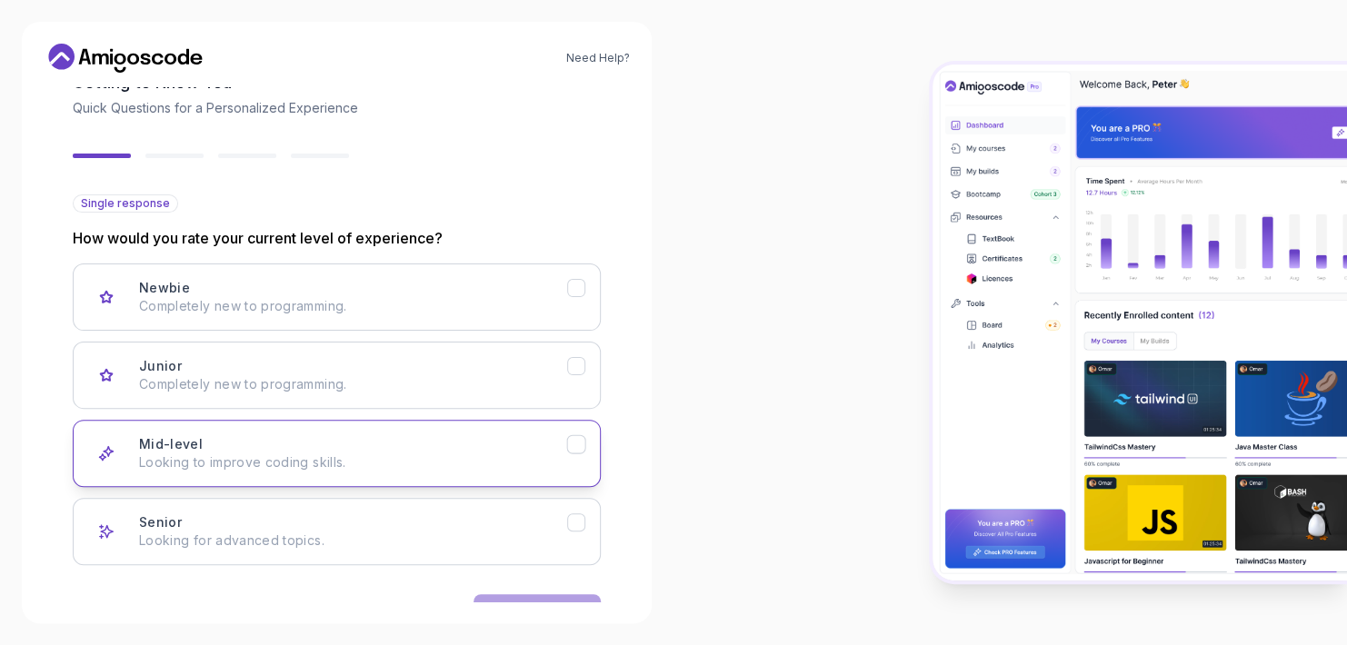
click at [492, 457] on p "Looking to improve coding skills." at bounding box center [353, 462] width 428 height 18
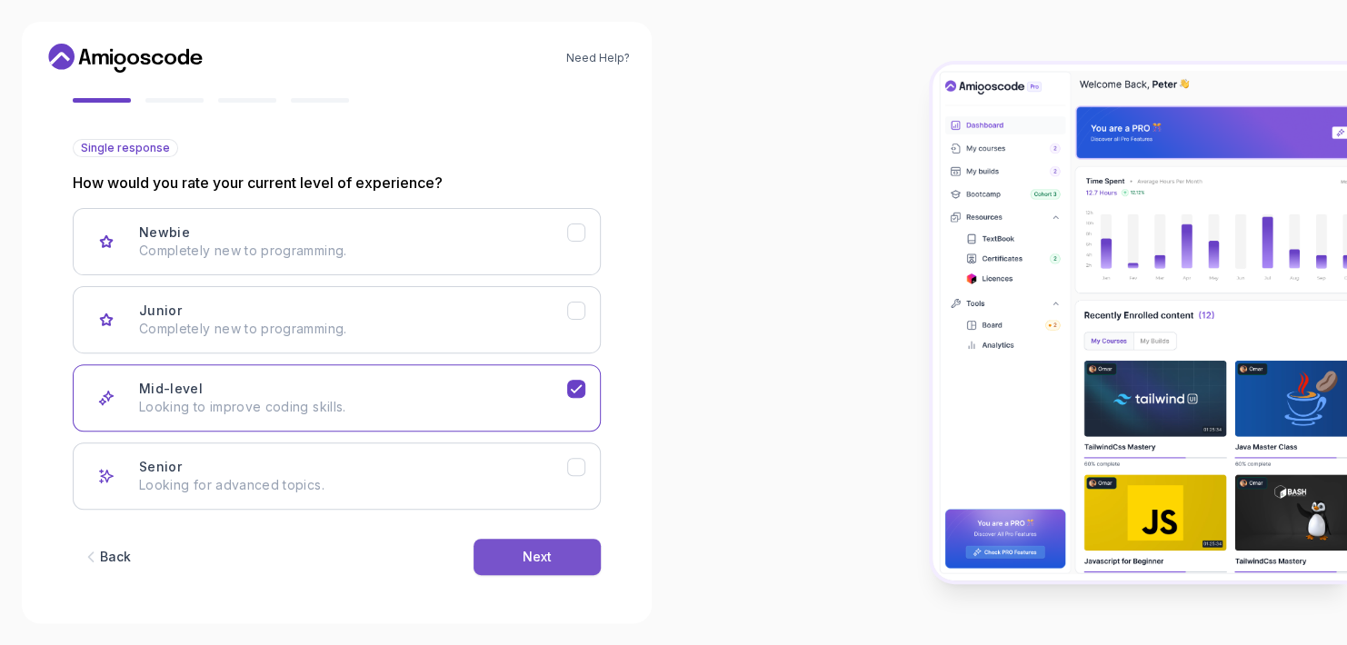
click at [565, 552] on button "Next" at bounding box center [536, 557] width 127 height 36
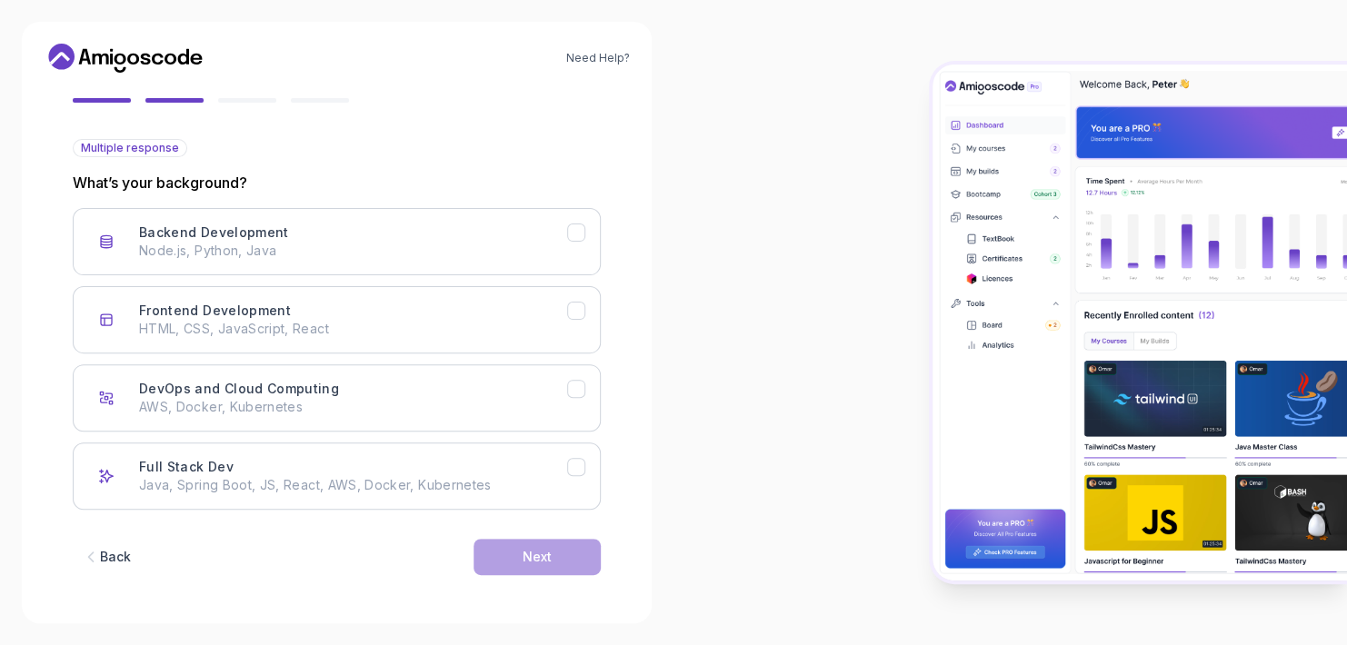
scroll to position [102, 0]
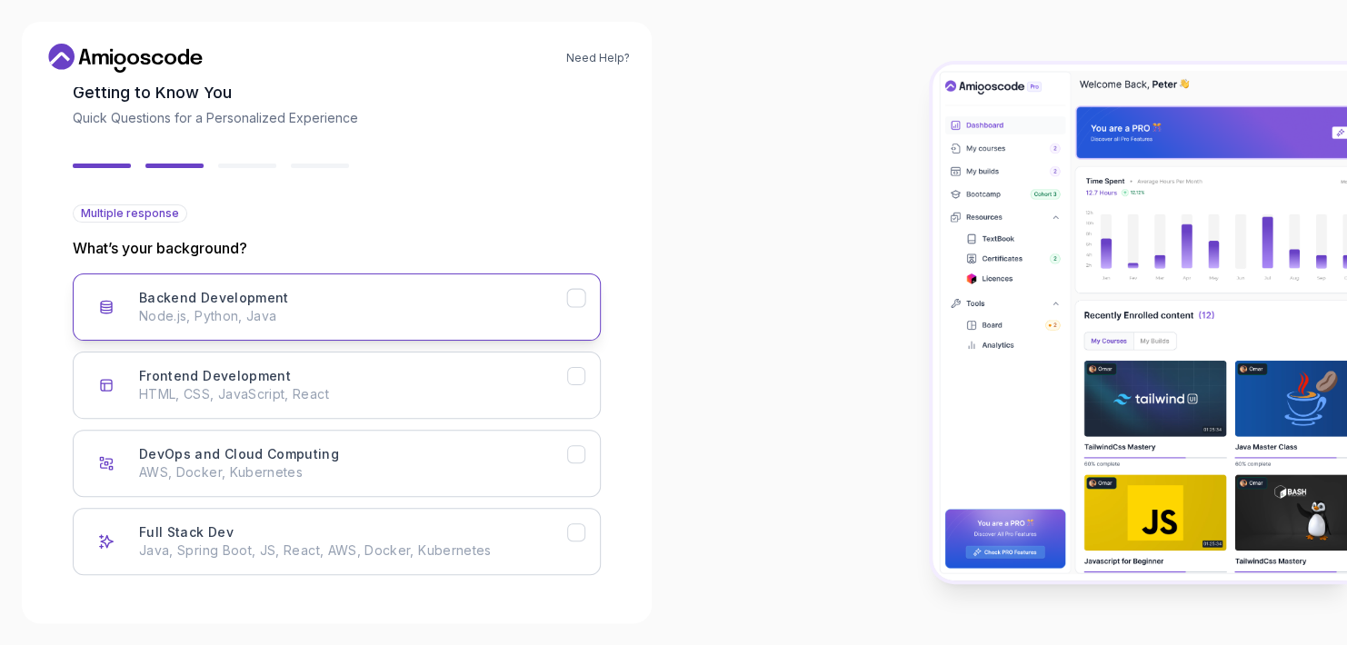
click at [442, 332] on button "Backend Development Node.js, Python, Java" at bounding box center [337, 306] width 528 height 67
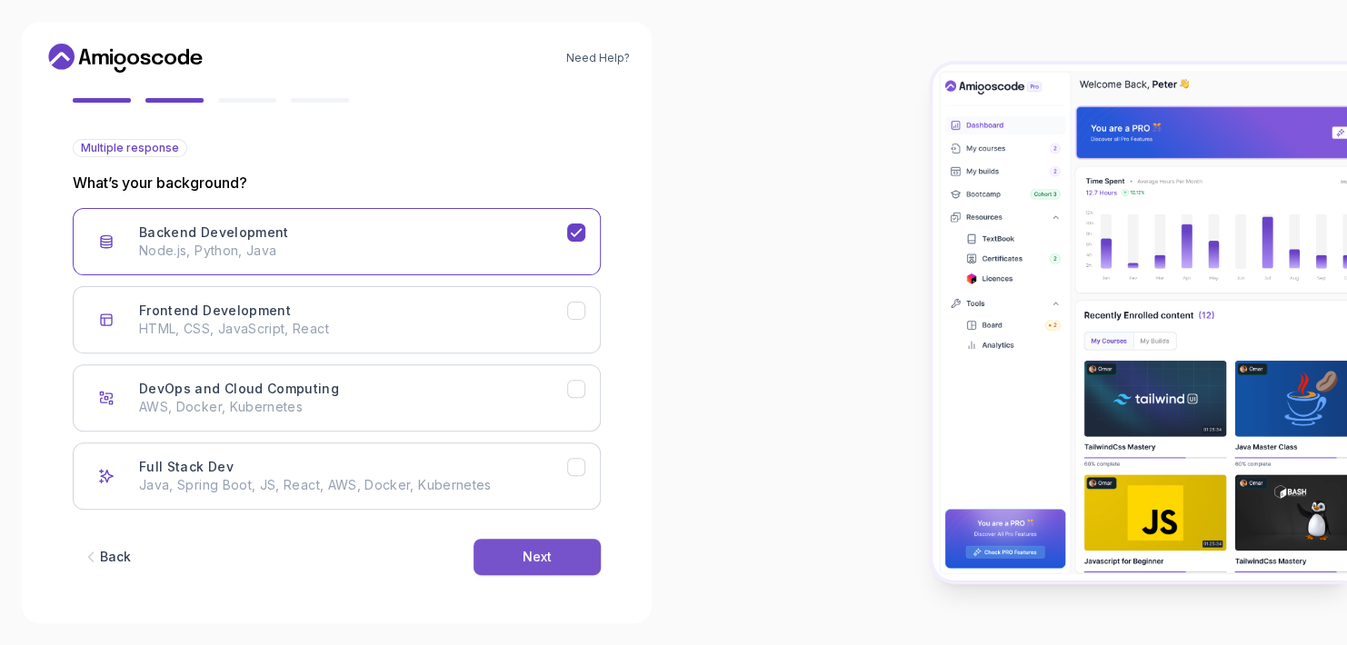
click at [542, 548] on div "Next" at bounding box center [536, 557] width 29 height 18
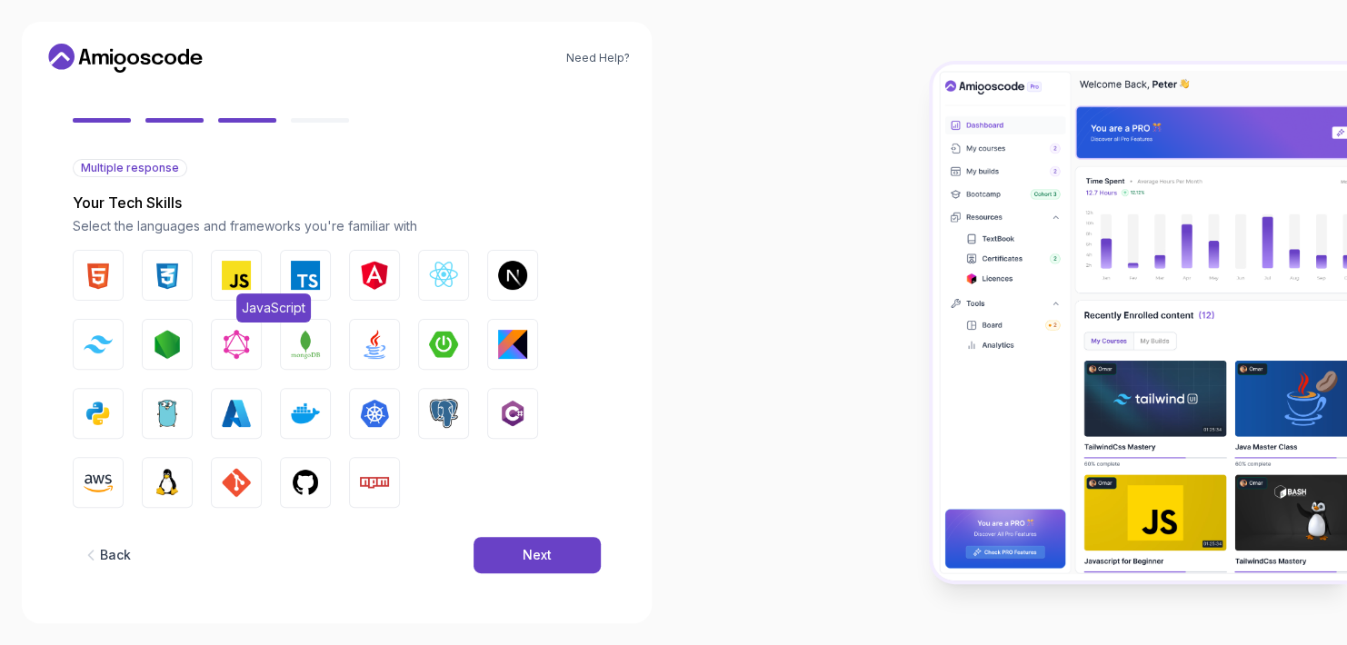
click at [237, 283] on img "button" at bounding box center [236, 275] width 29 height 29
click at [299, 284] on img "button" at bounding box center [305, 275] width 29 height 29
click at [92, 274] on img "button" at bounding box center [98, 275] width 29 height 29
click at [157, 274] on img "button" at bounding box center [167, 275] width 29 height 29
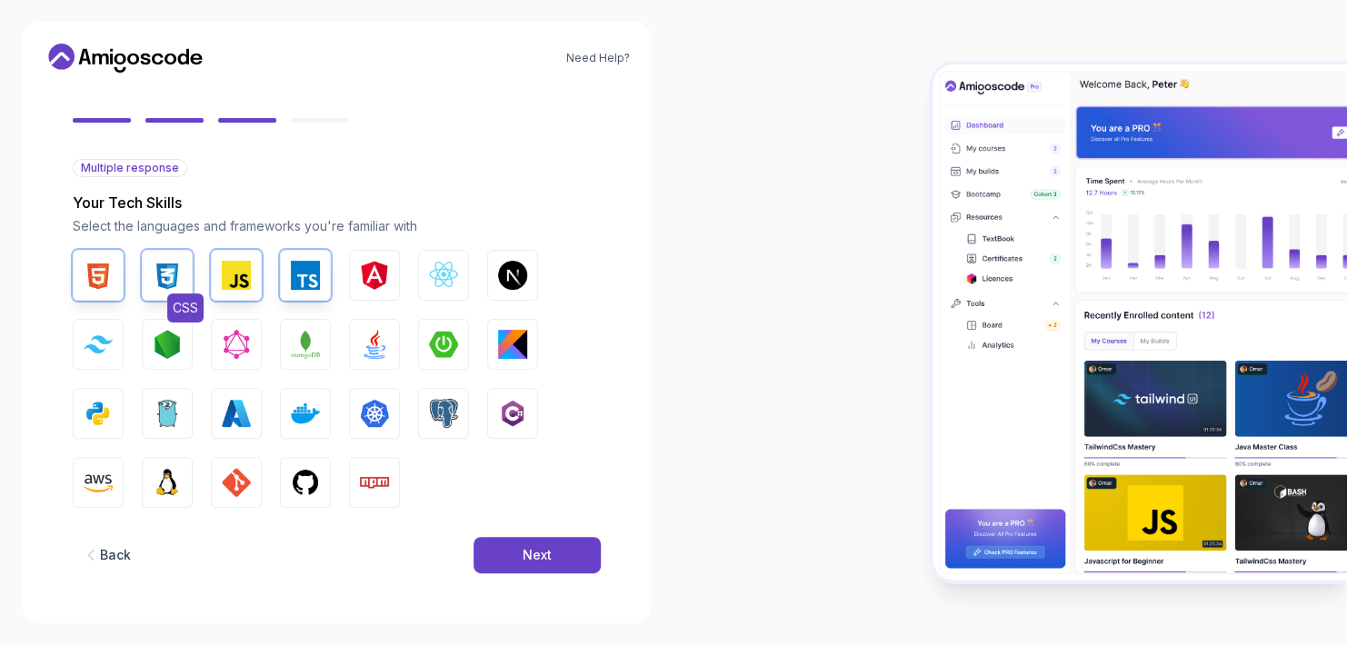
click at [148, 275] on button "CSS" at bounding box center [167, 275] width 51 height 51
click at [94, 271] on img "button" at bounding box center [98, 275] width 29 height 29
click at [439, 272] on img "button" at bounding box center [443, 275] width 29 height 29
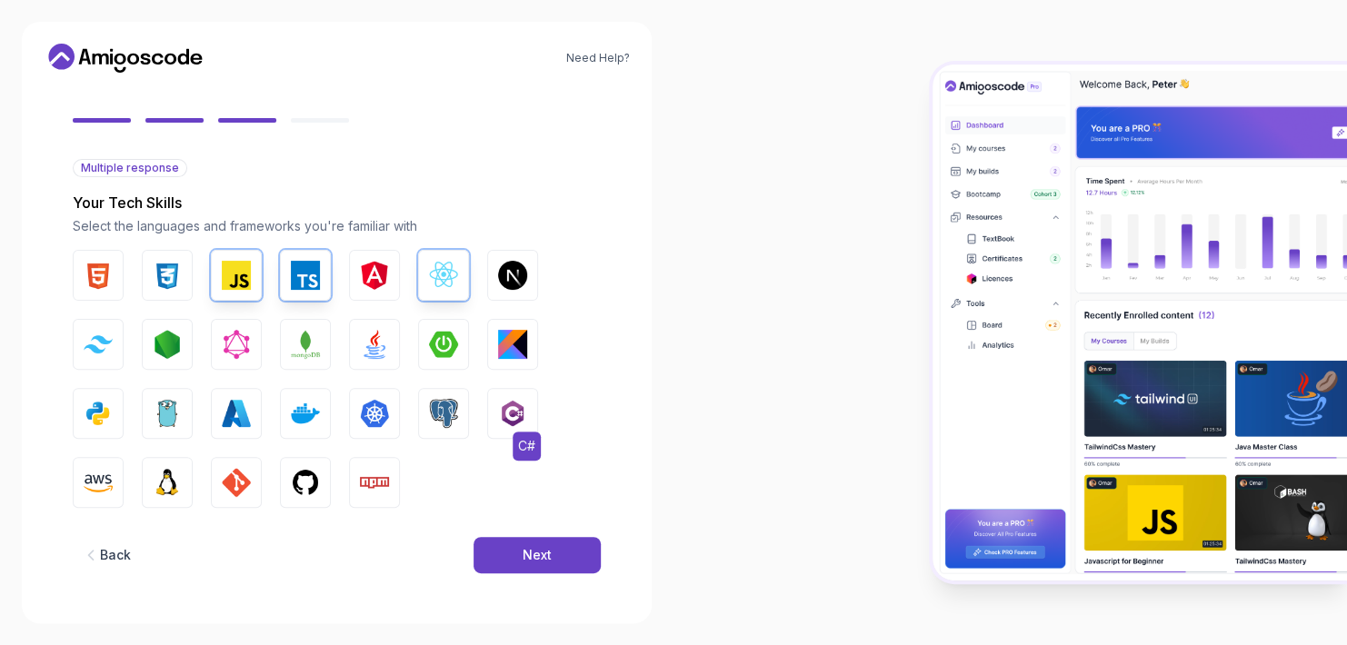
click at [509, 424] on img "button" at bounding box center [512, 413] width 29 height 29
click at [365, 353] on img "button" at bounding box center [374, 344] width 29 height 29
click at [306, 349] on img "button" at bounding box center [305, 344] width 29 height 29
click at [166, 333] on img "button" at bounding box center [167, 344] width 29 height 29
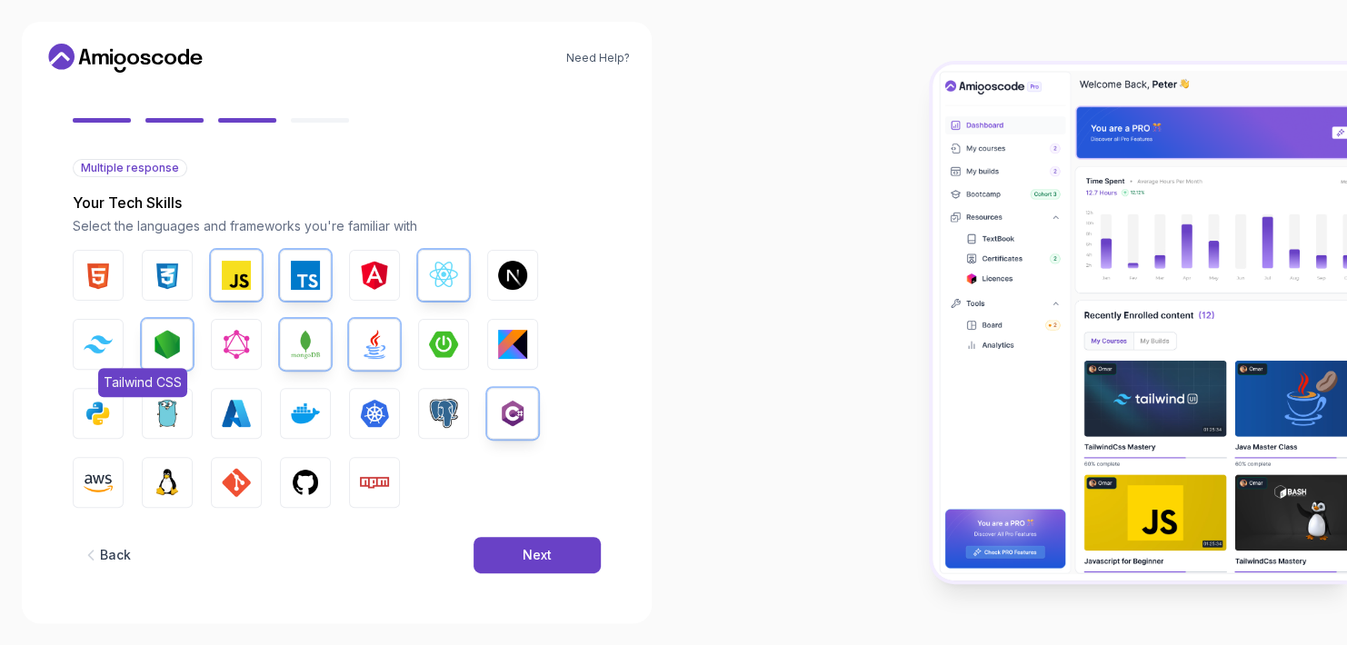
click at [103, 338] on img "button" at bounding box center [98, 343] width 29 height 17
click at [96, 409] on img "button" at bounding box center [98, 413] width 29 height 29
click at [307, 479] on img "button" at bounding box center [305, 482] width 29 height 29
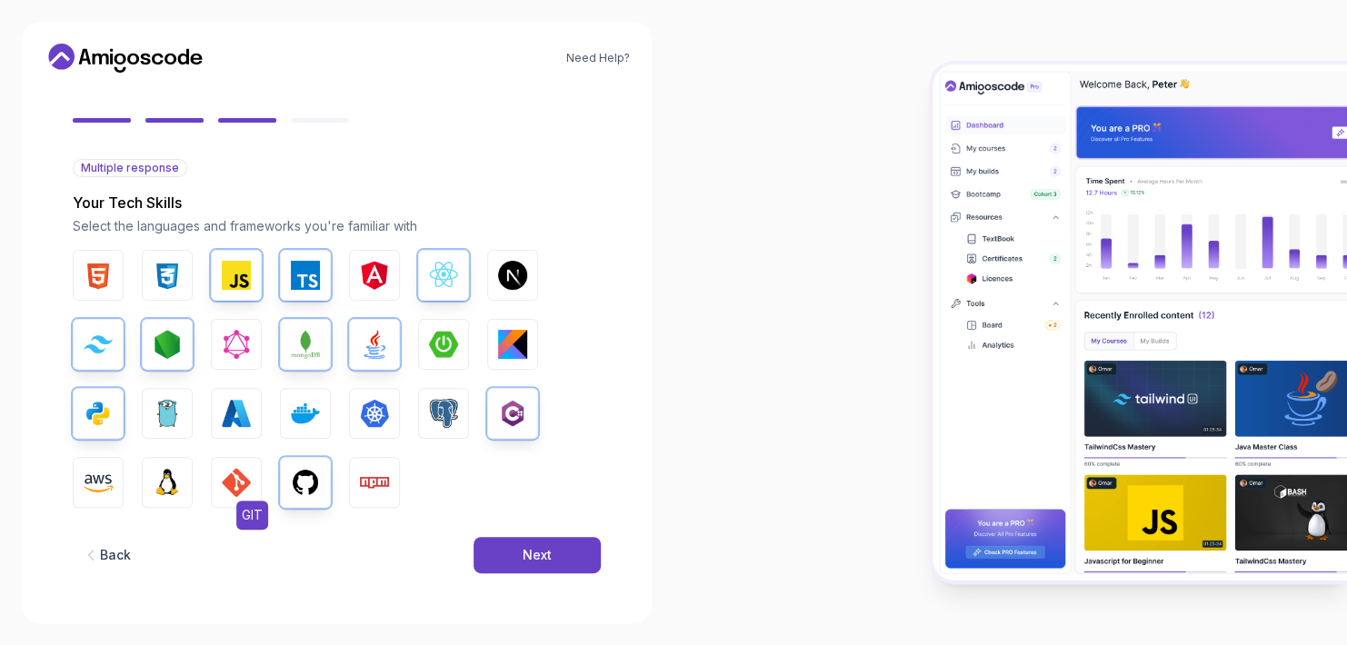
click at [249, 478] on img "button" at bounding box center [236, 482] width 29 height 29
click at [101, 480] on img "button" at bounding box center [98, 482] width 29 height 29
click at [232, 407] on img "button" at bounding box center [236, 413] width 29 height 29
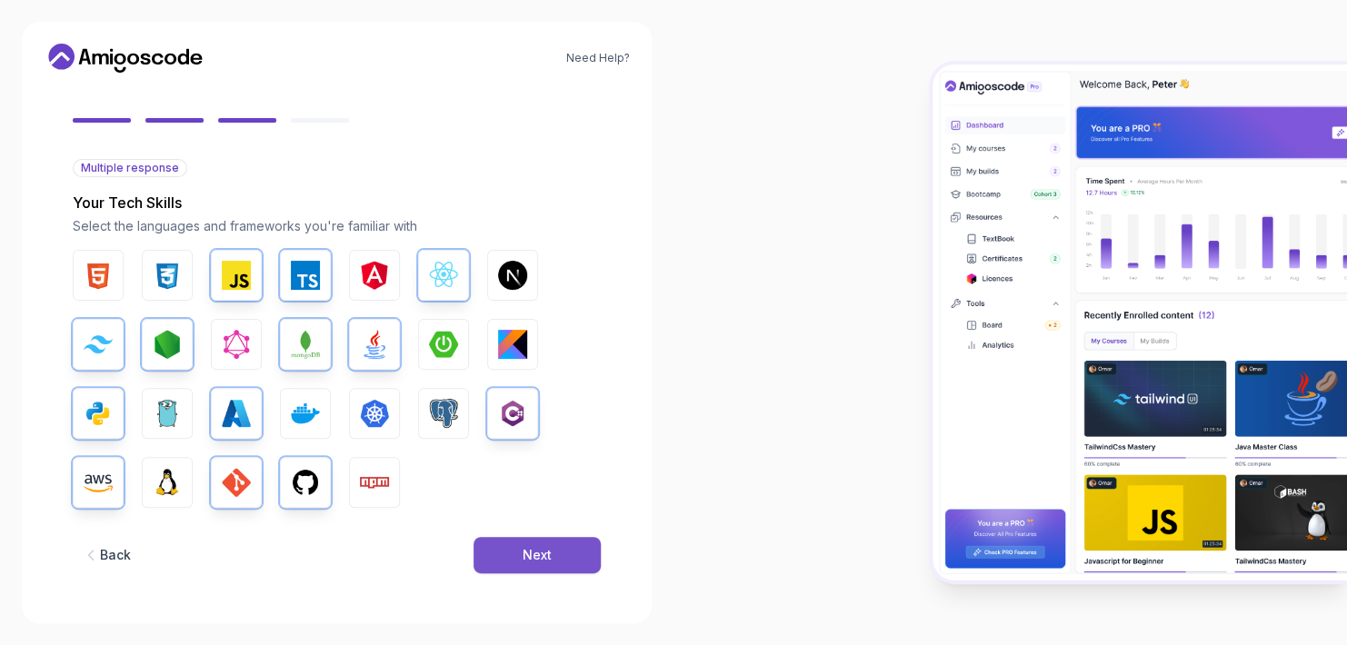
click at [554, 556] on button "Next" at bounding box center [536, 555] width 127 height 36
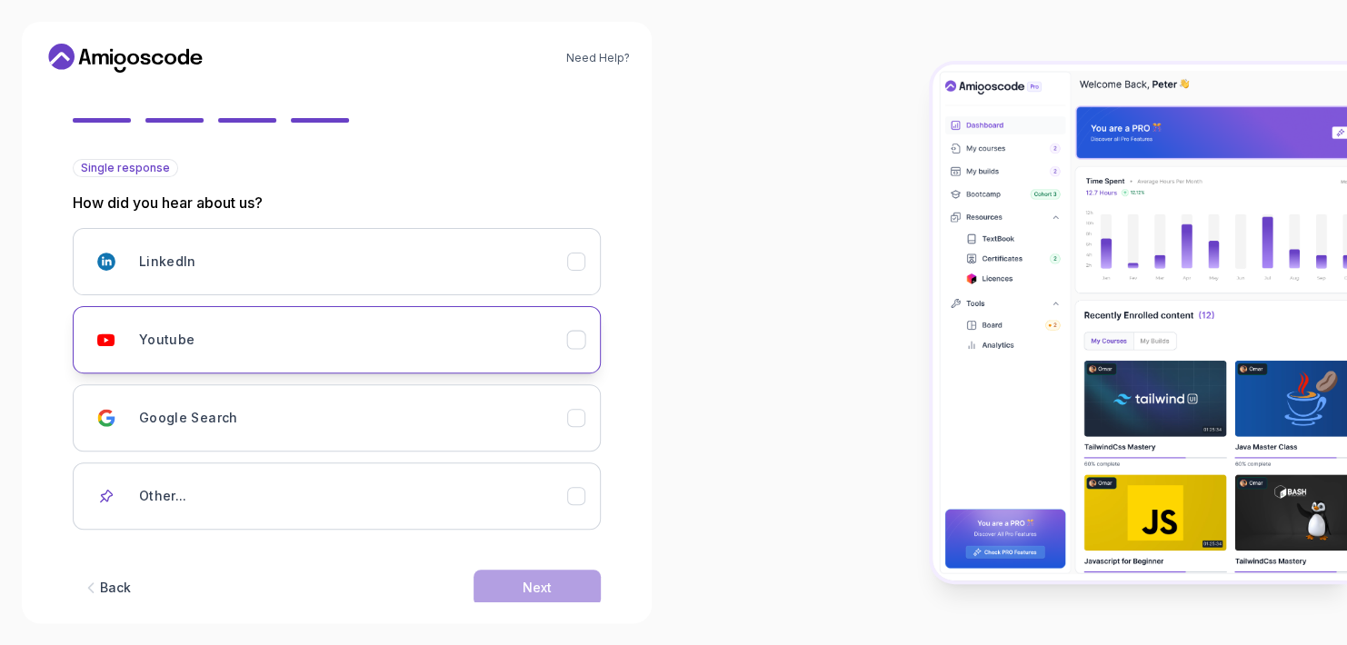
click at [394, 315] on button "Youtube" at bounding box center [337, 339] width 528 height 67
click at [572, 584] on button "Next" at bounding box center [536, 588] width 127 height 36
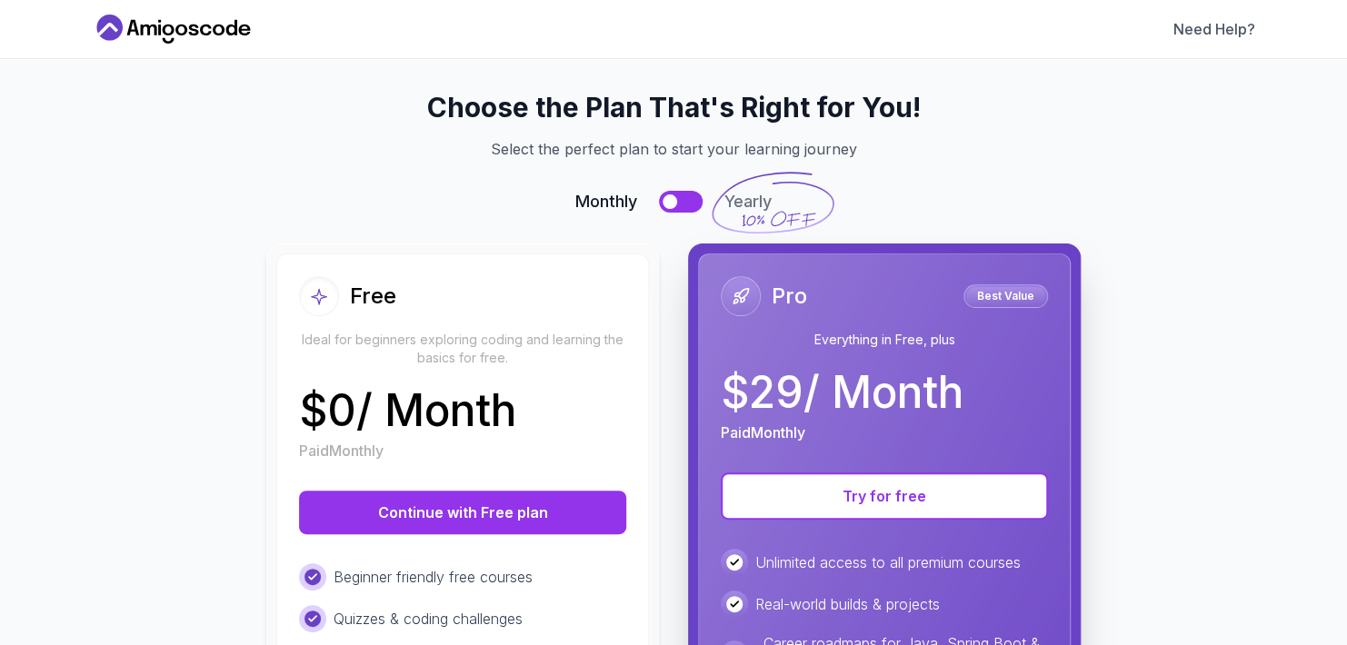
scroll to position [0, 0]
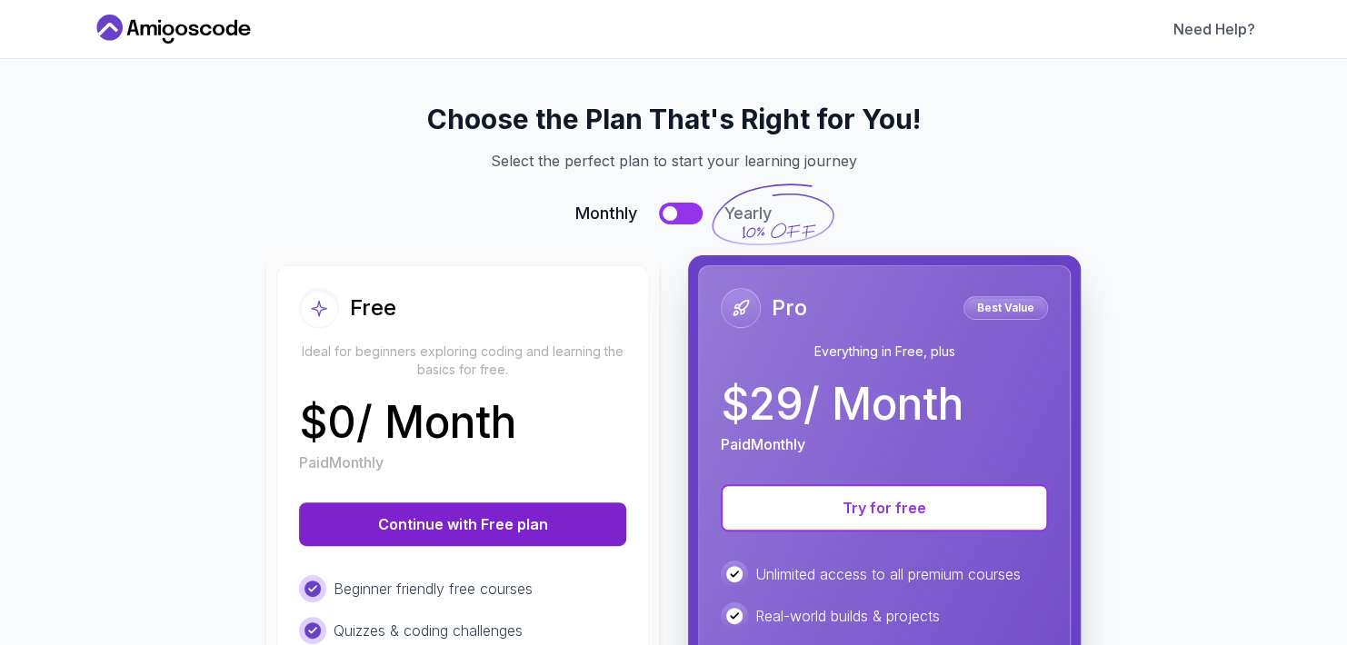
click at [512, 528] on button "Continue with Free plan" at bounding box center [462, 524] width 327 height 44
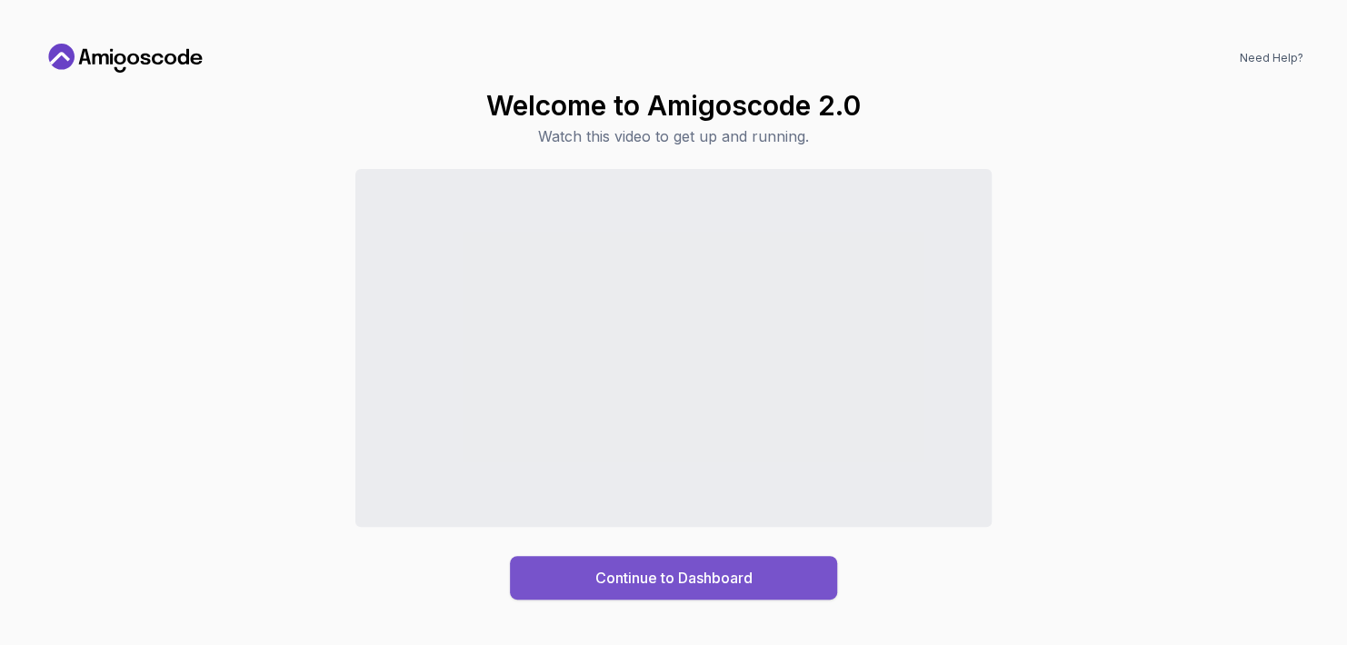
click at [654, 588] on div "Continue to Dashboard" at bounding box center [673, 578] width 157 height 22
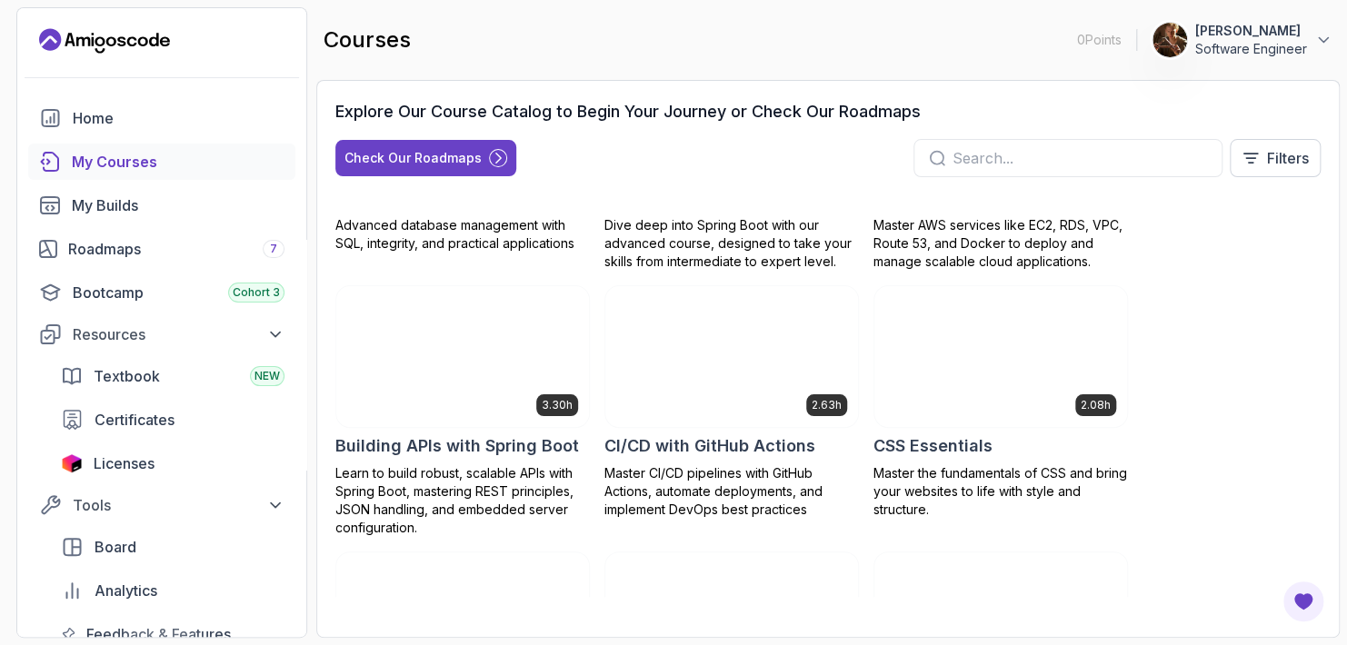
scroll to position [272, 0]
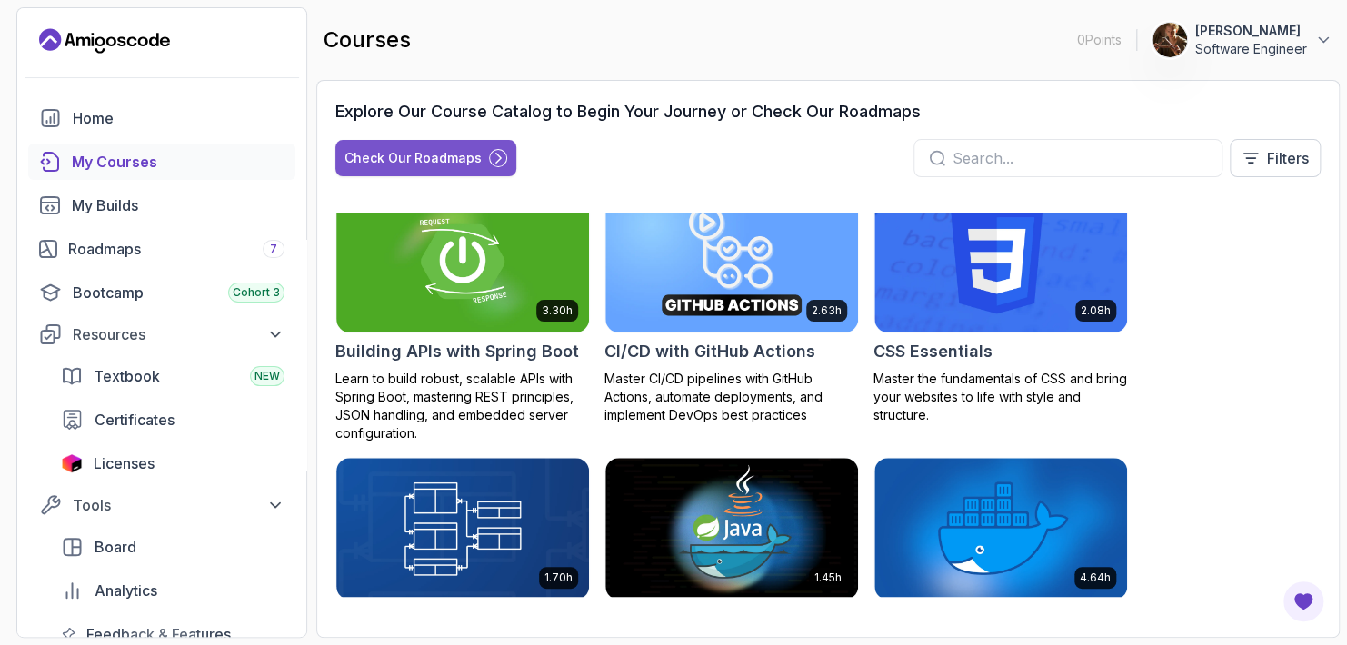
click at [414, 168] on button "Check Our Roadmaps" at bounding box center [425, 158] width 181 height 36
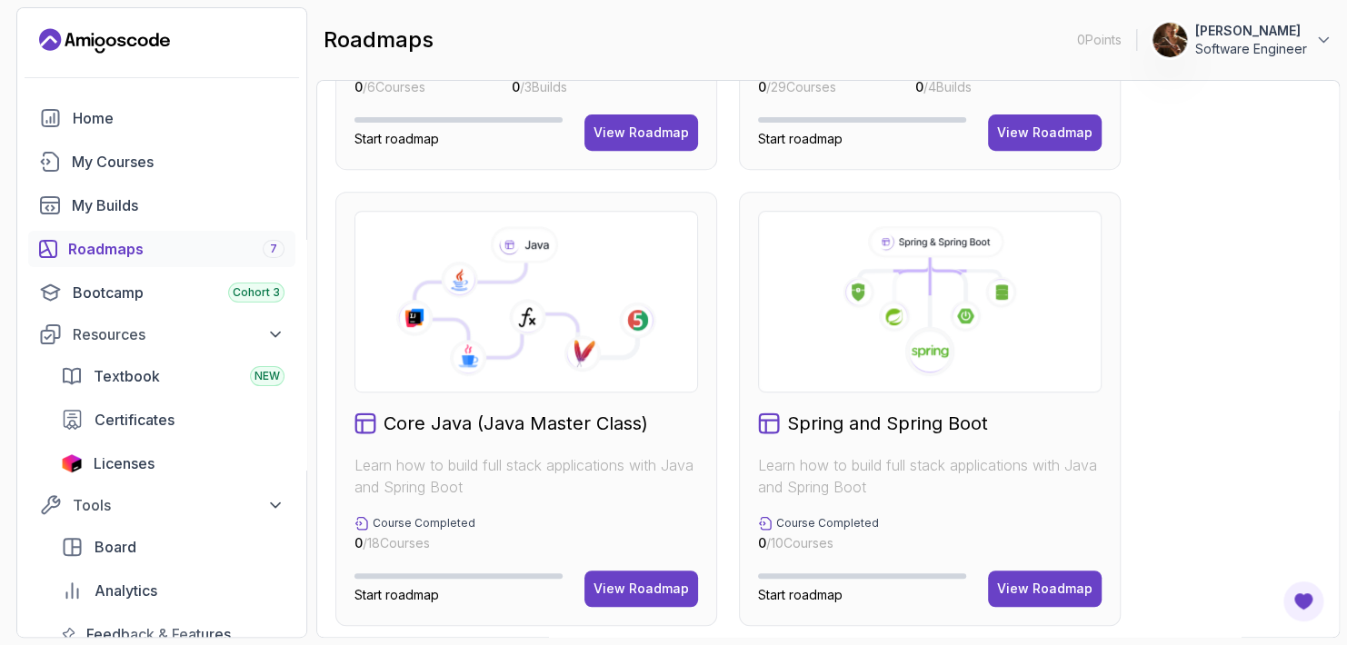
scroll to position [456, 0]
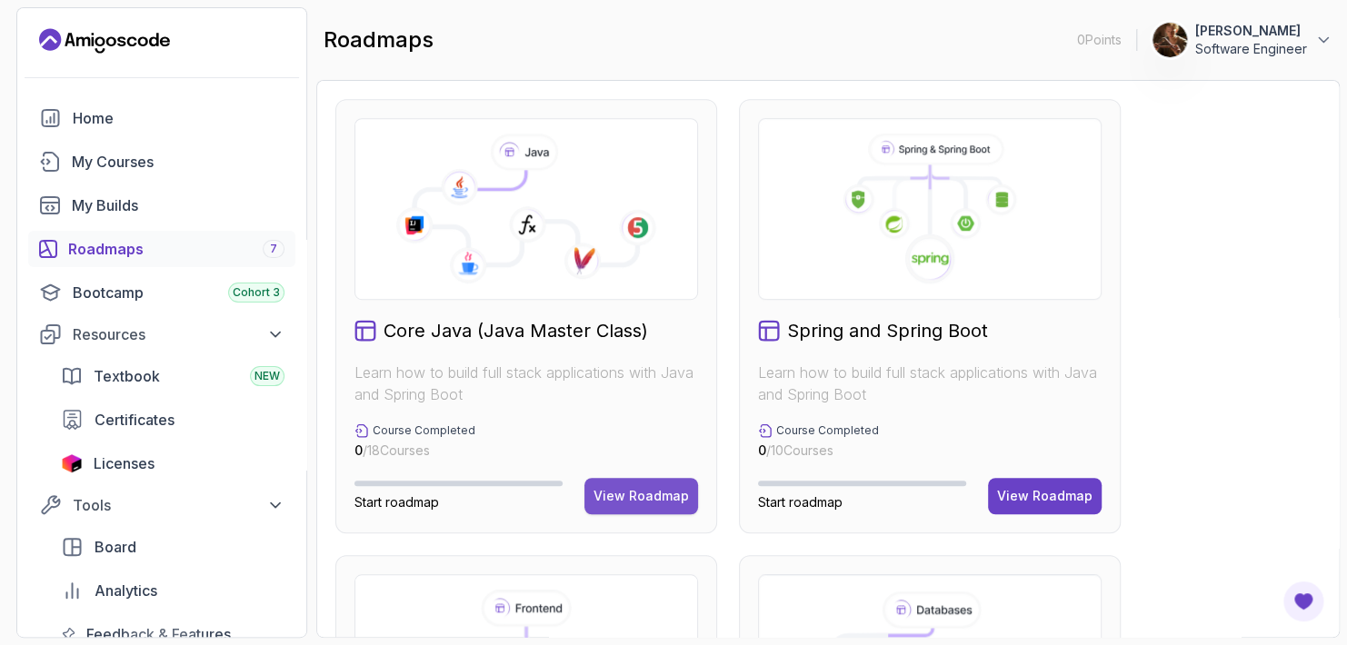
click at [624, 499] on div "View Roadmap" at bounding box center [640, 496] width 95 height 18
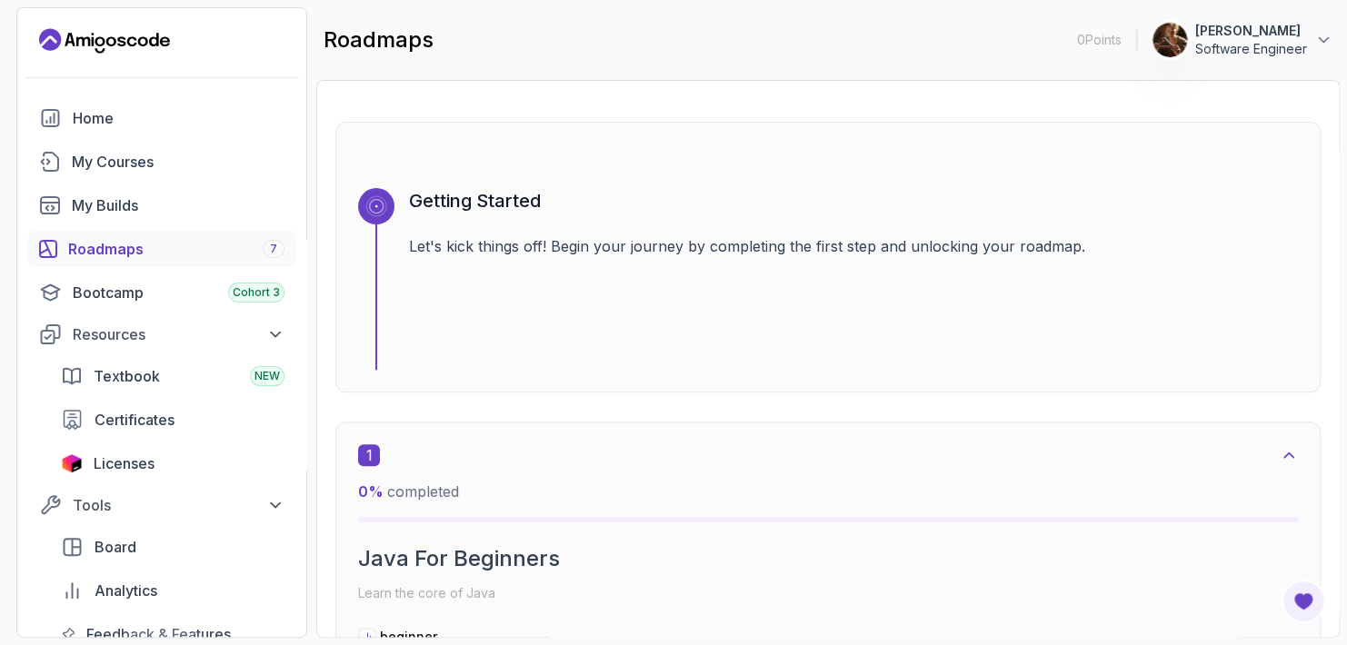
scroll to position [162, 0]
click at [1278, 43] on p "Software Engineer" at bounding box center [1251, 49] width 112 height 18
